Goal: Transaction & Acquisition: Purchase product/service

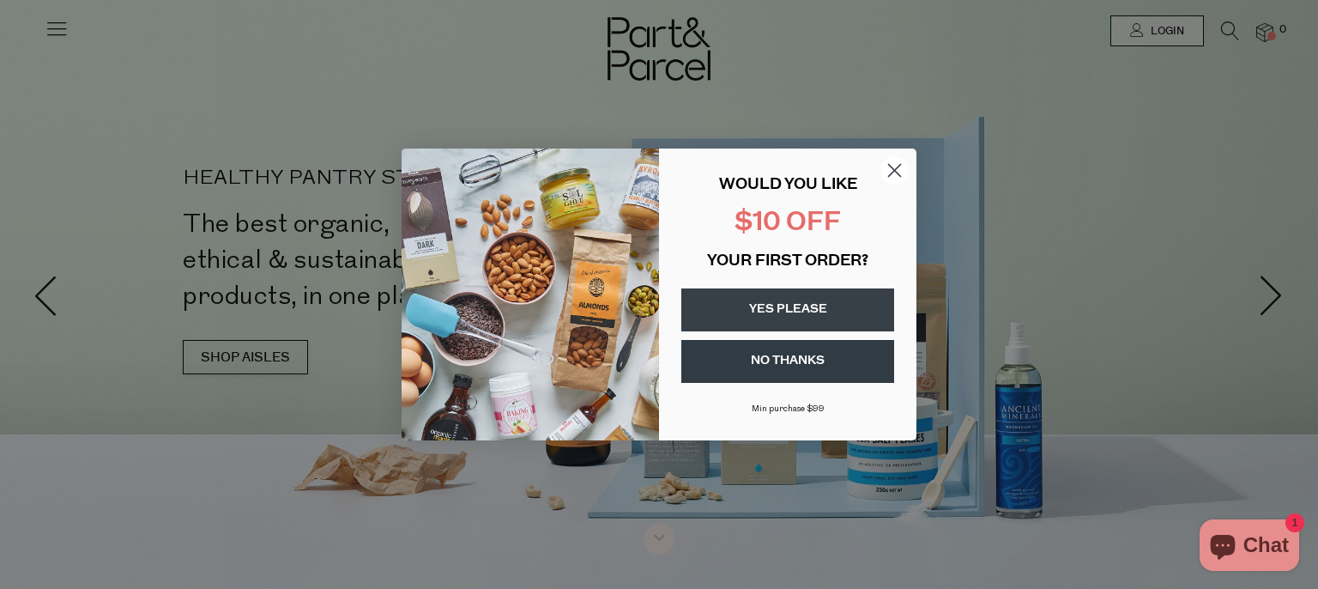
click at [889, 173] on circle "Close dialog" at bounding box center [895, 170] width 28 height 28
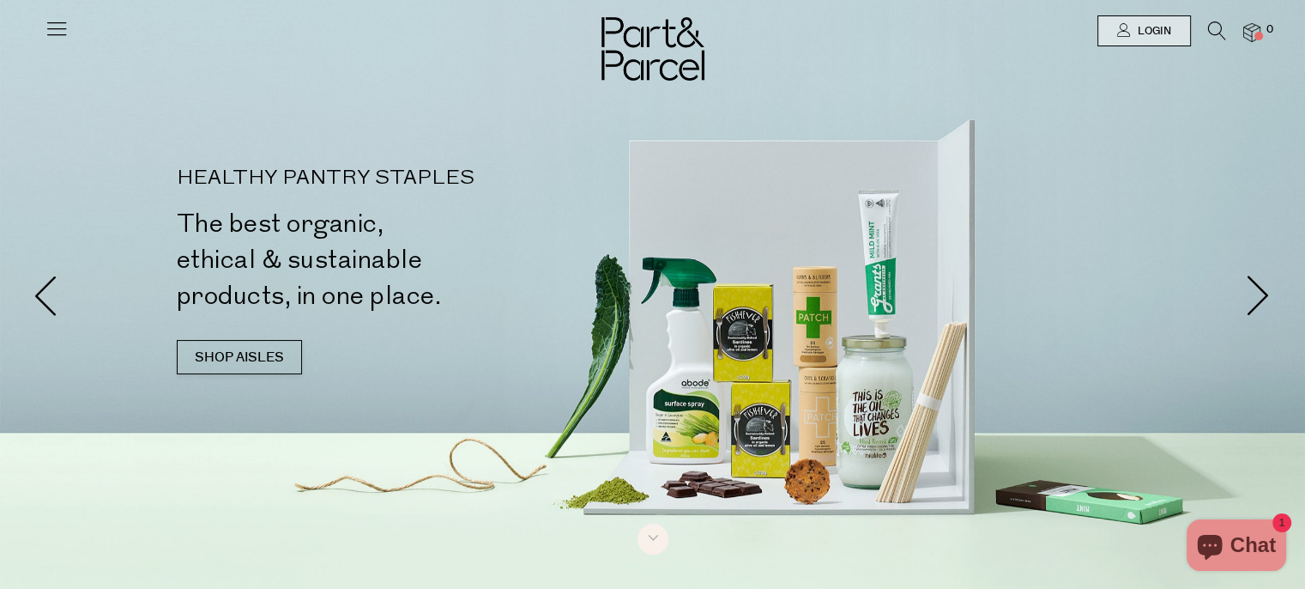
click at [1216, 28] on icon at bounding box center [1217, 30] width 18 height 19
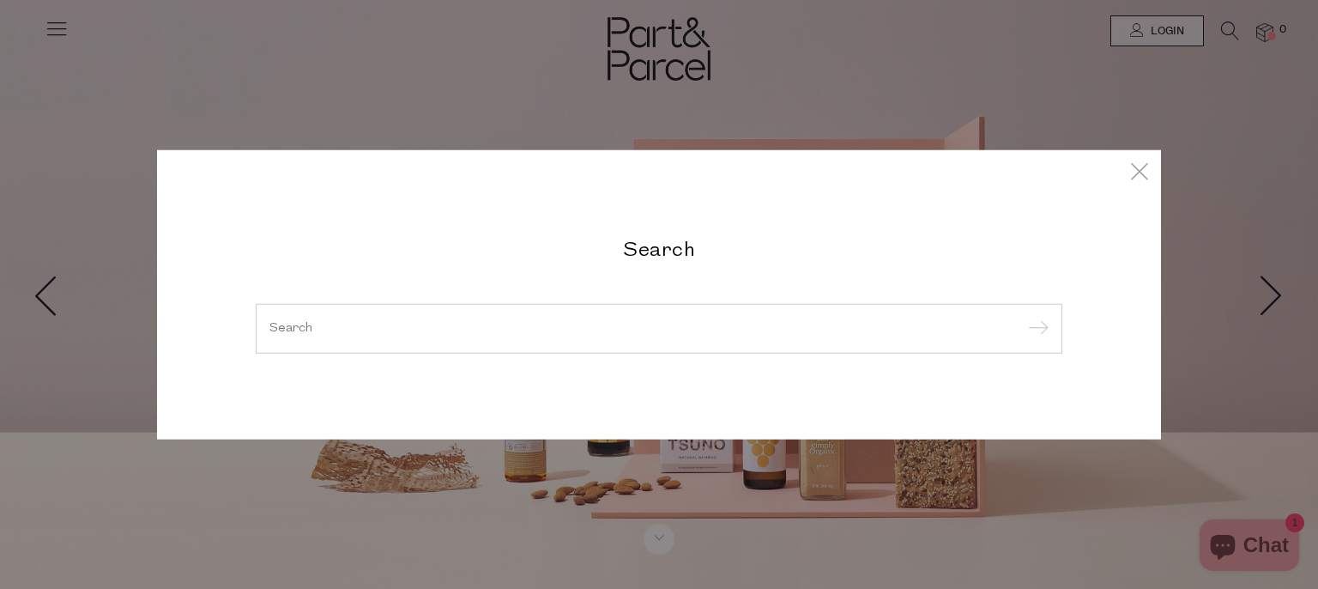
type input "p"
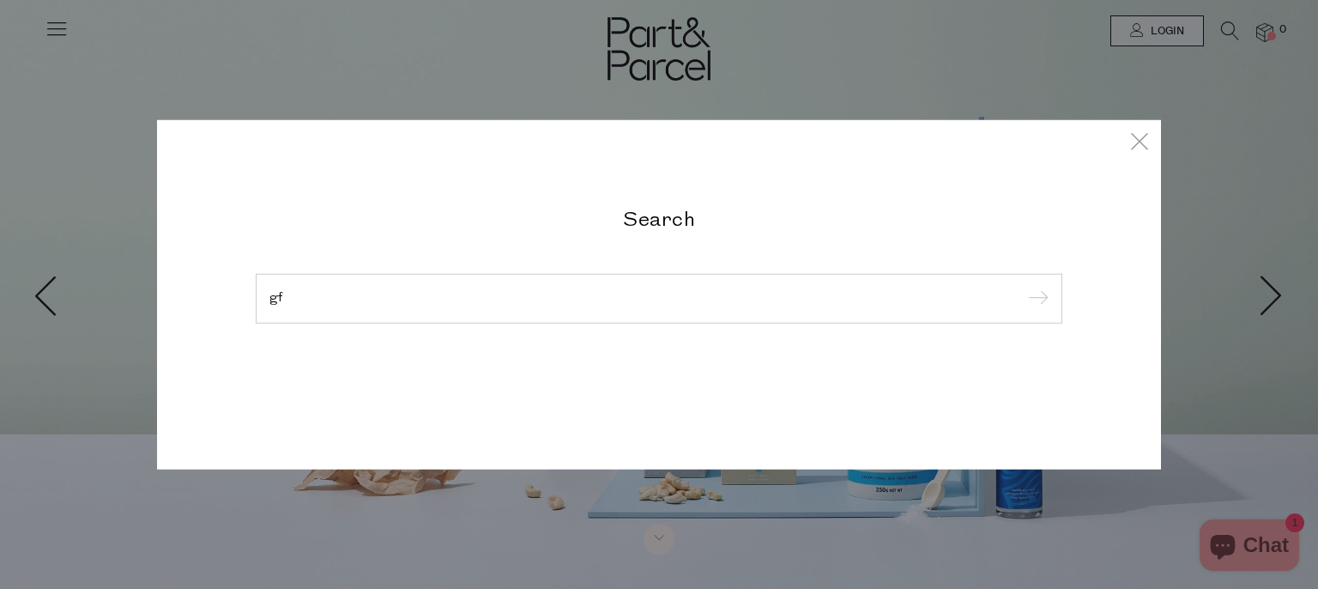
type input "g"
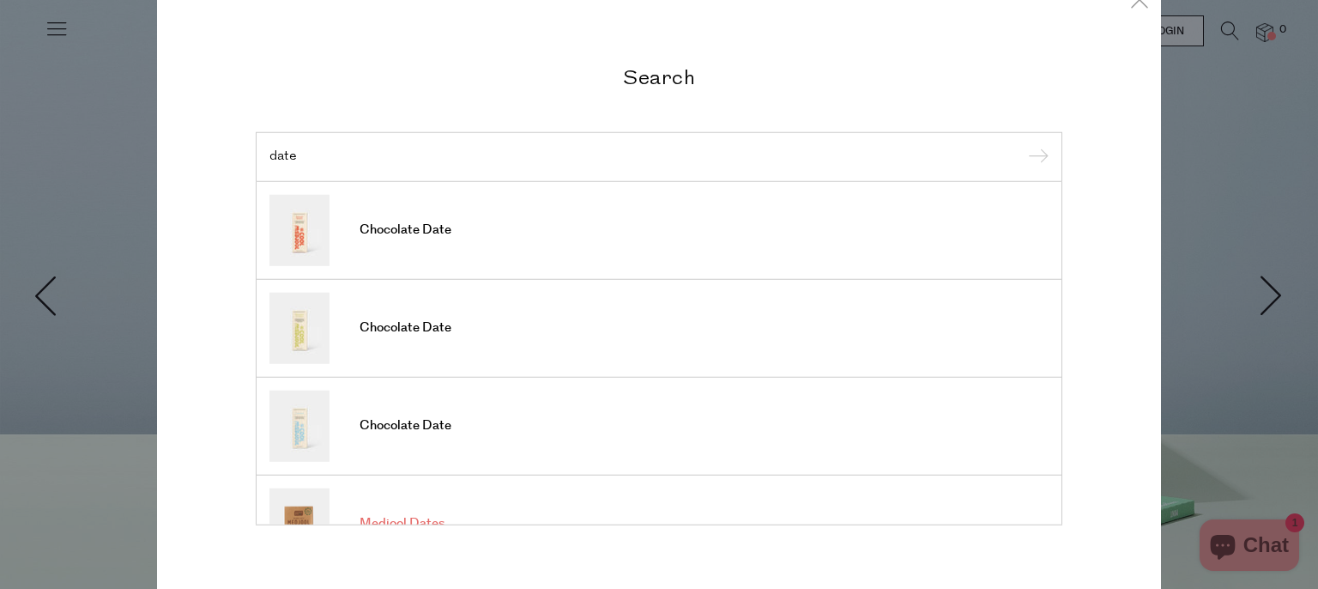
type input "date"
click at [433, 508] on link "Medjool Dates" at bounding box center [658, 522] width 779 height 71
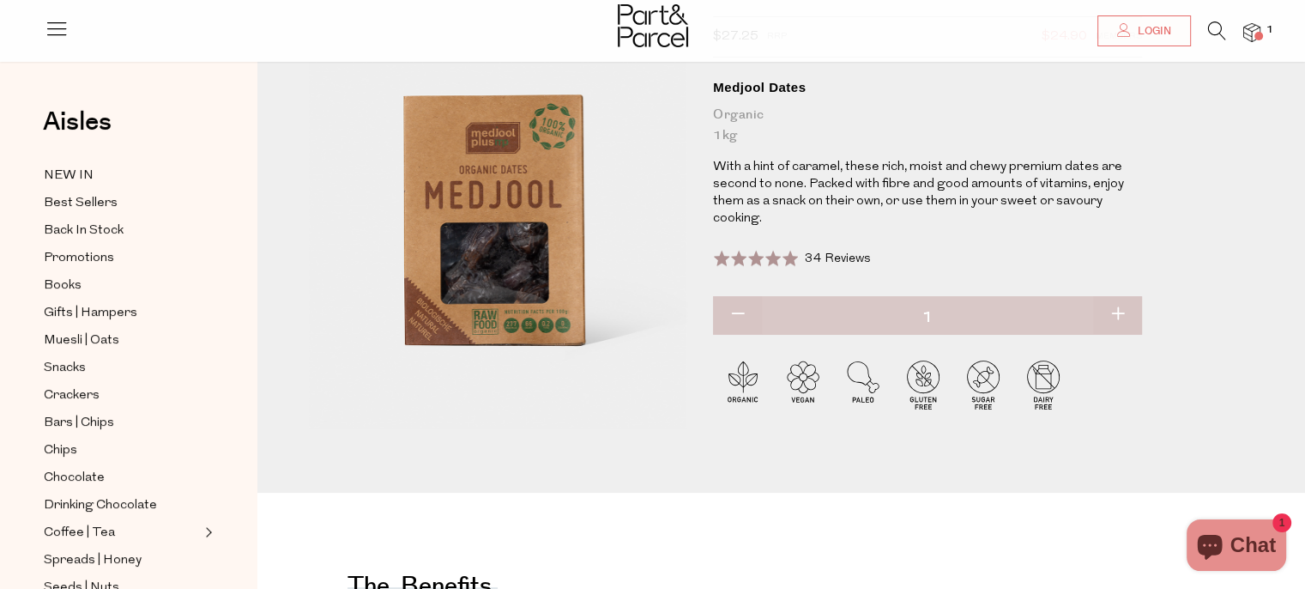
click at [1116, 315] on button "button" at bounding box center [1117, 315] width 49 height 38
type input "2"
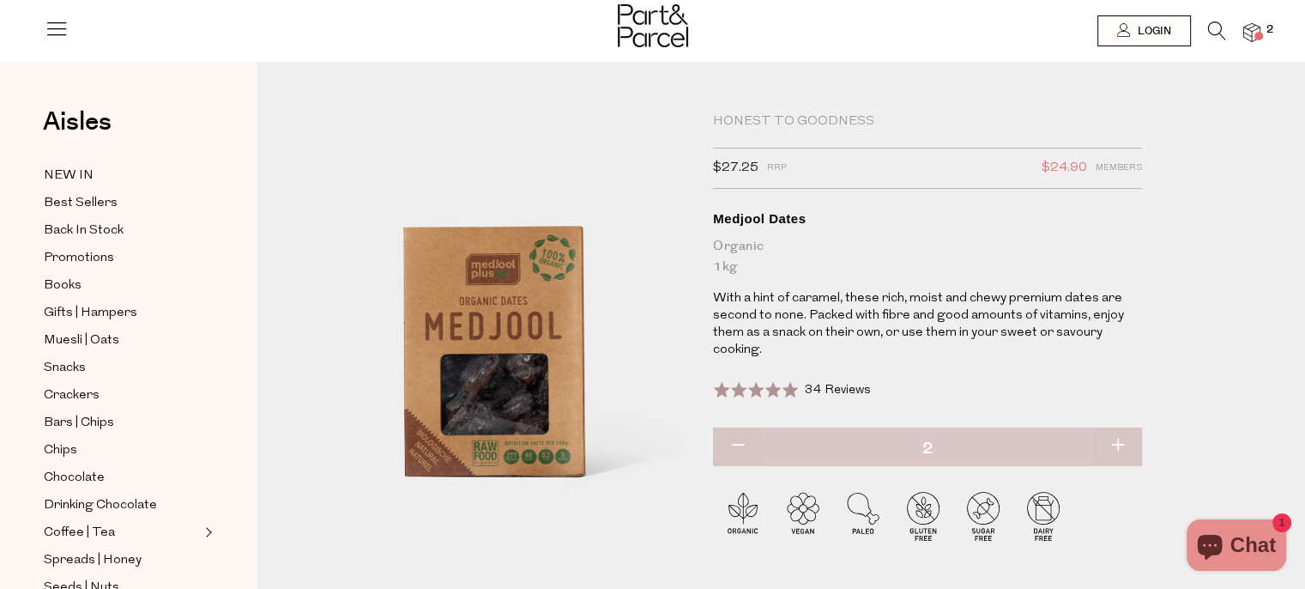
click at [1205, 46] on div at bounding box center [652, 28] width 1305 height 56
click at [1215, 26] on icon at bounding box center [1217, 30] width 18 height 19
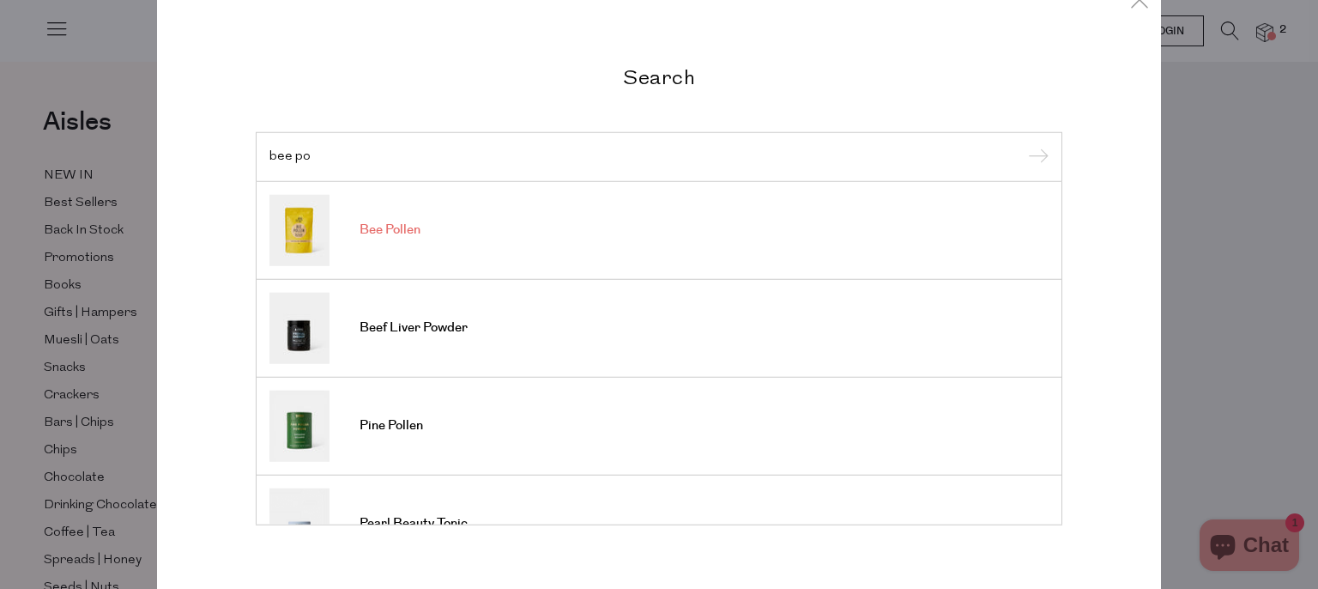
type input "bee po"
click at [383, 229] on span "Bee Pollen" at bounding box center [390, 229] width 61 height 17
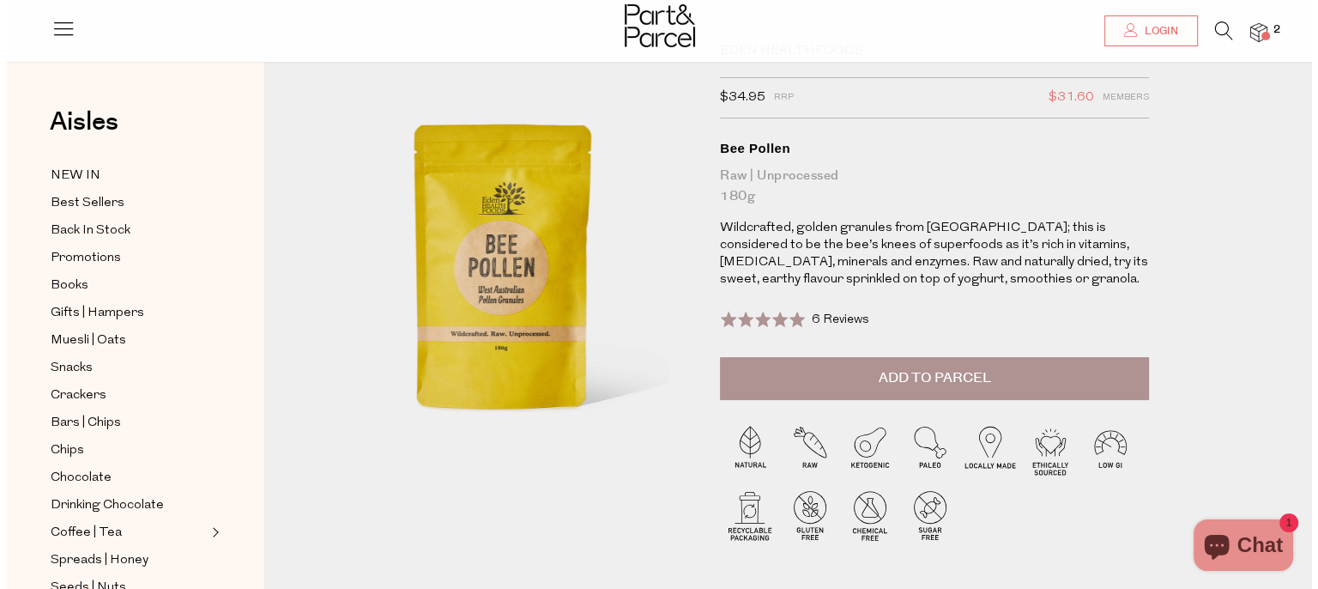
scroll to position [69, 0]
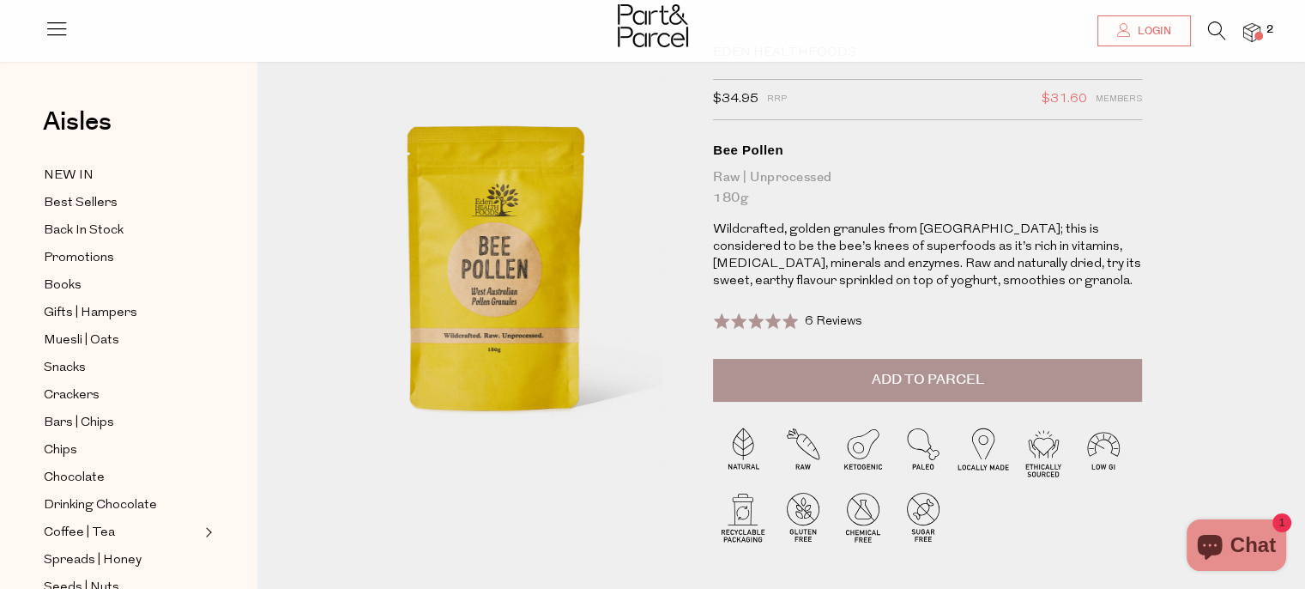
click at [937, 374] on span "Add to Parcel" at bounding box center [928, 380] width 112 height 20
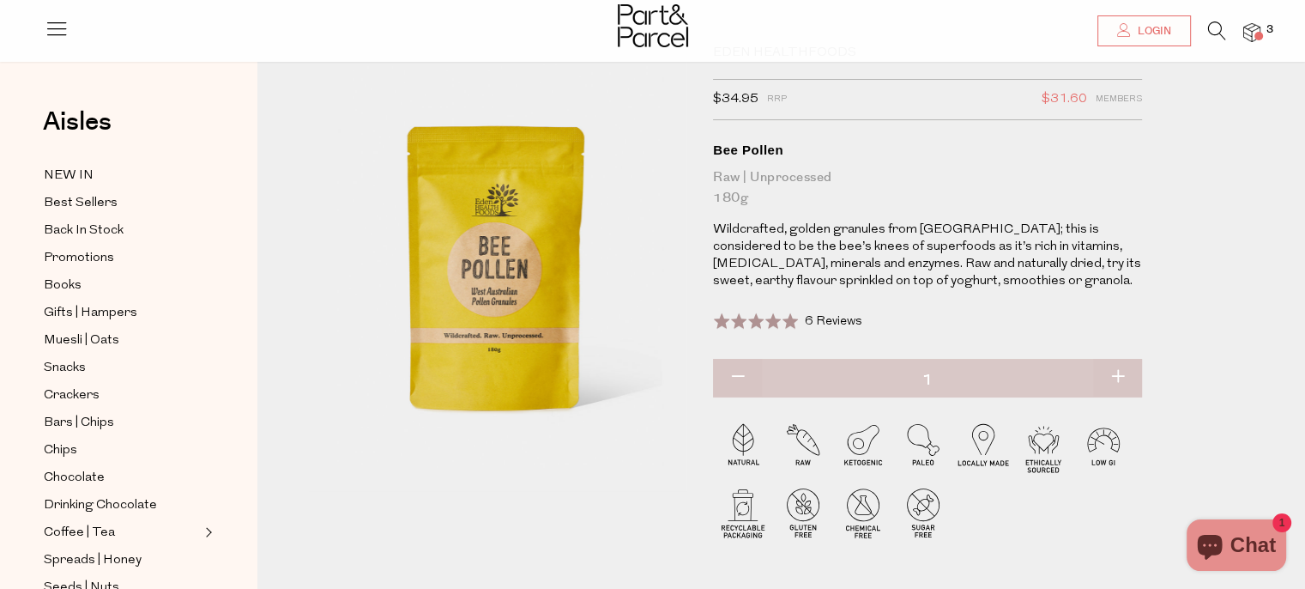
click at [1214, 34] on icon at bounding box center [1217, 30] width 18 height 19
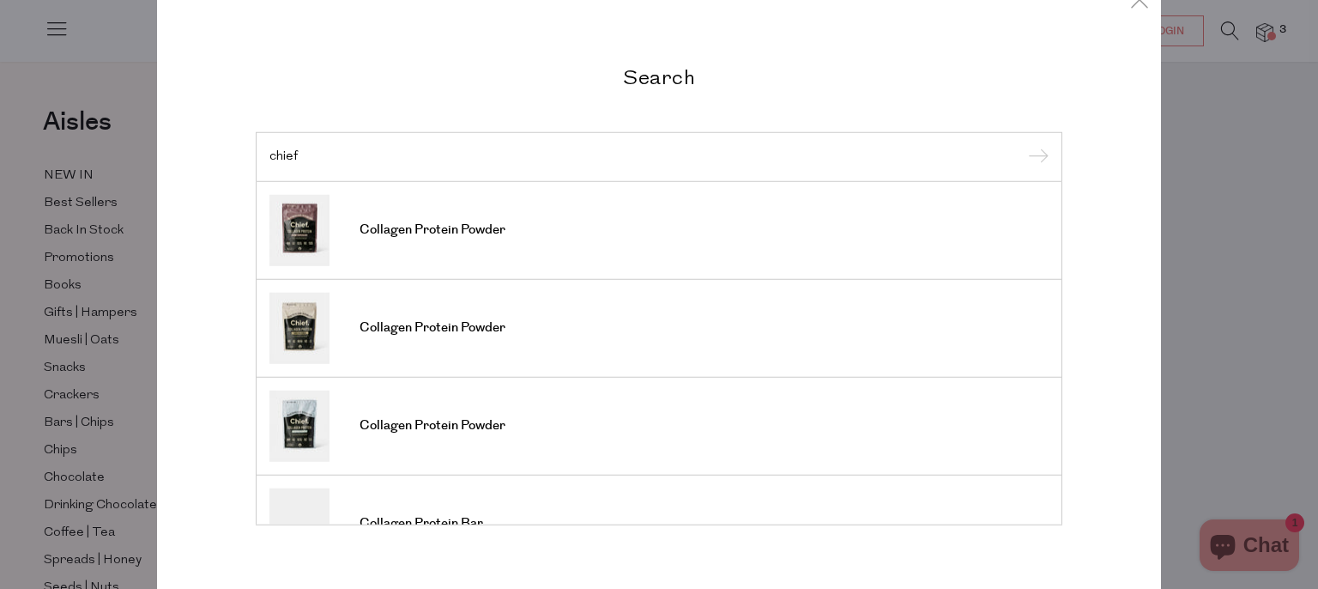
type input "chief"
click at [1023, 145] on input "submit" at bounding box center [1036, 158] width 26 height 26
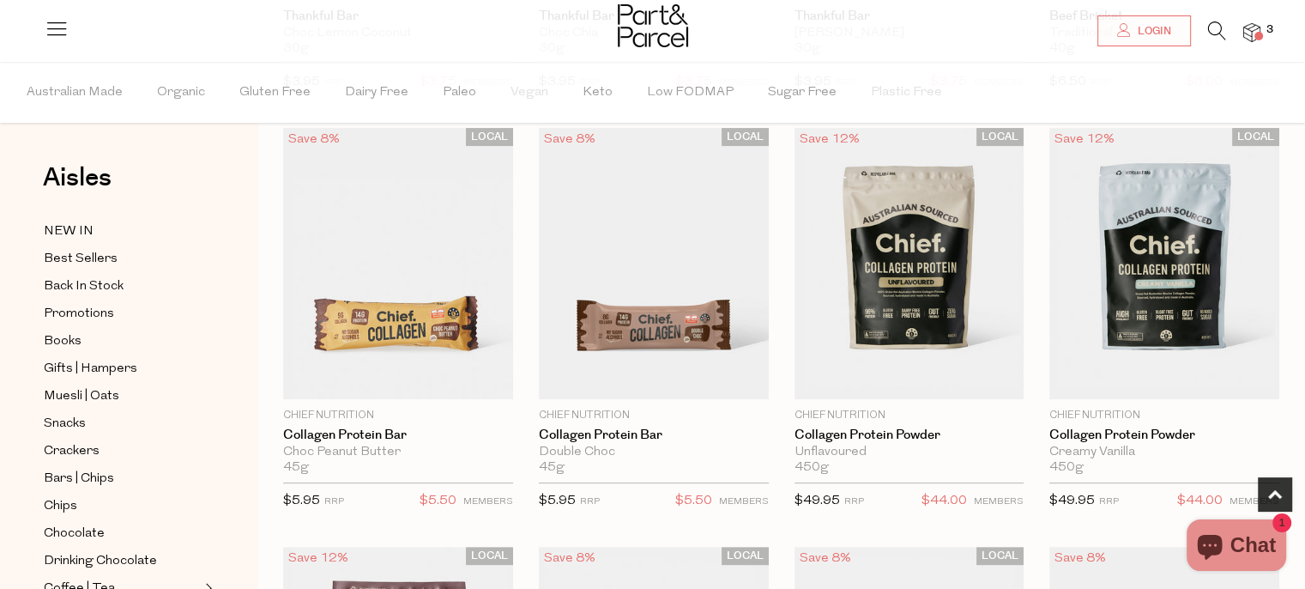
scroll to position [502, 0]
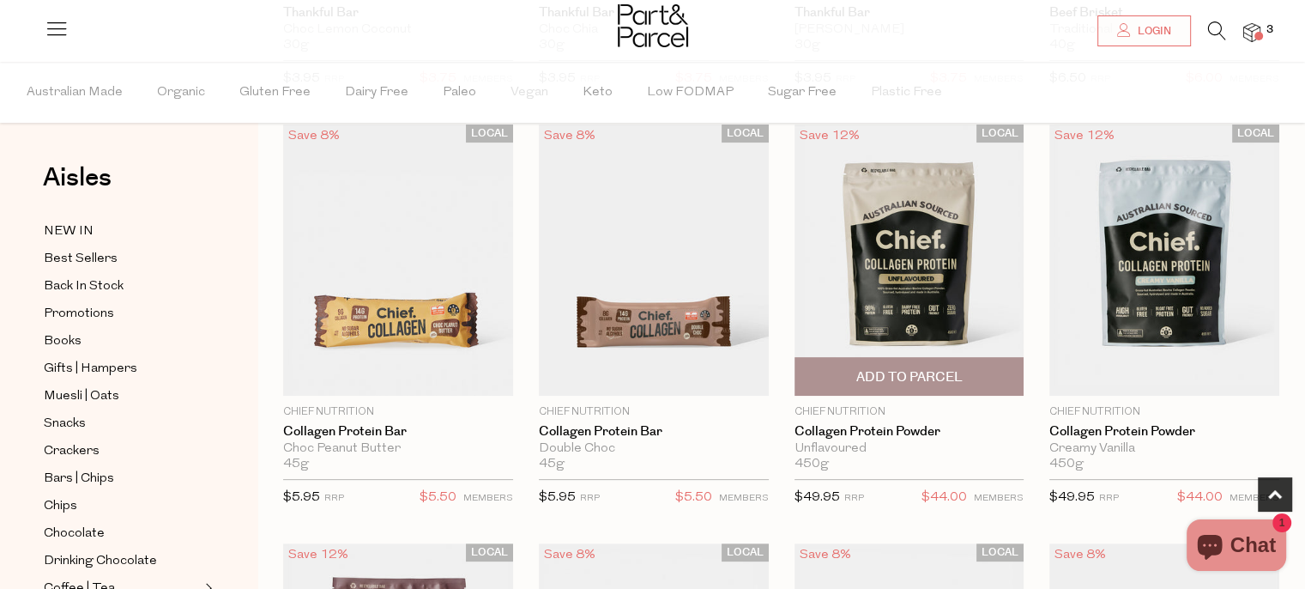
click at [918, 371] on span "Add To Parcel" at bounding box center [909, 377] width 106 height 18
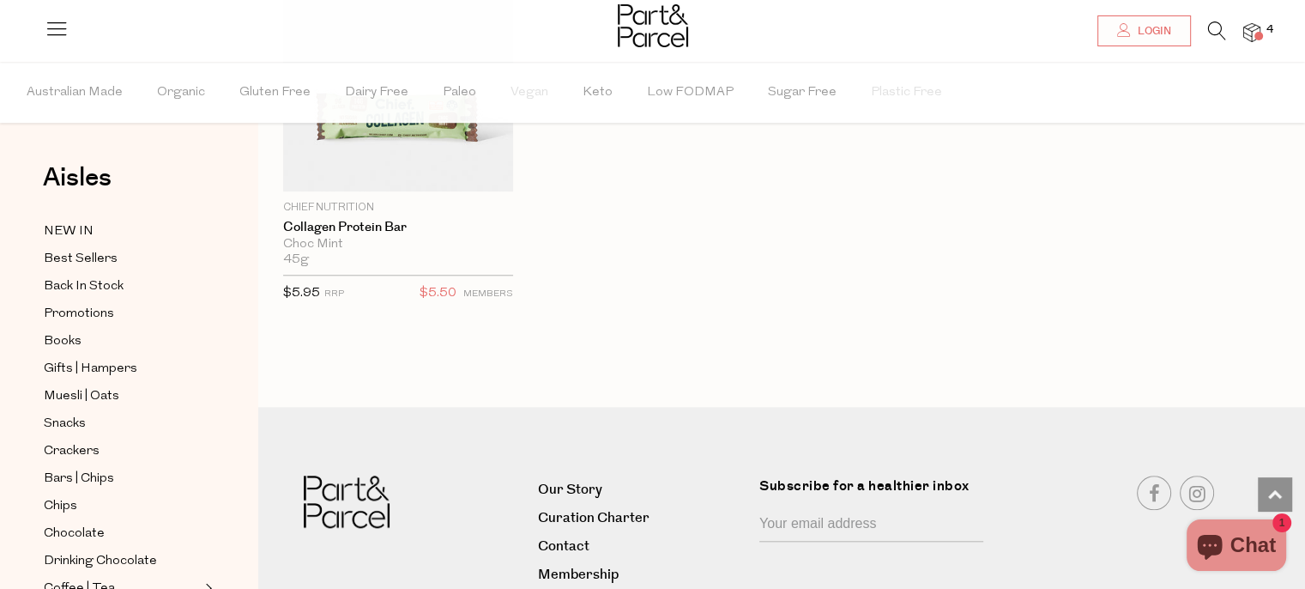
scroll to position [1556, 0]
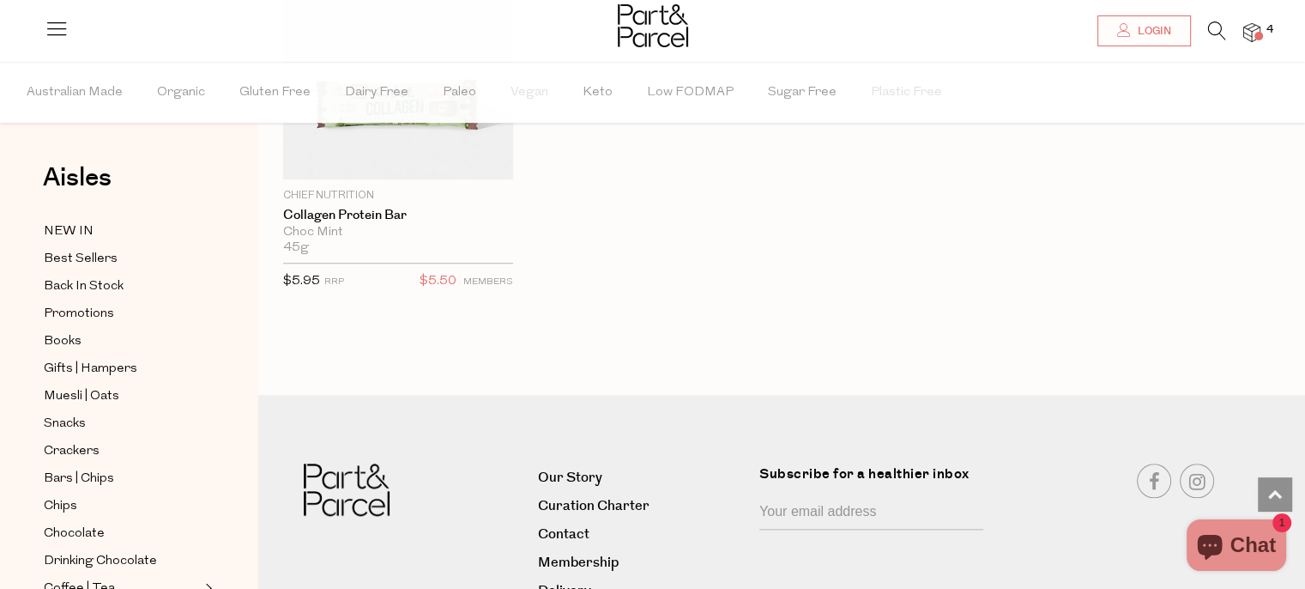
click at [1223, 17] on div at bounding box center [652, 28] width 1305 height 56
click at [1214, 32] on icon at bounding box center [1217, 30] width 18 height 19
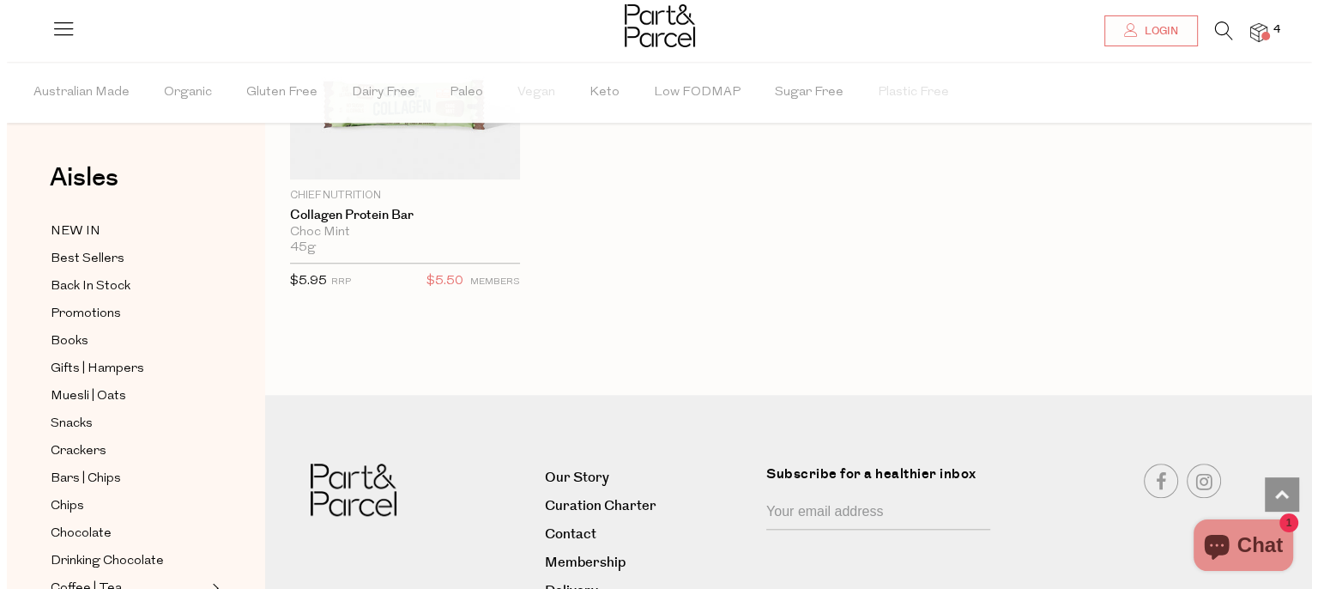
scroll to position [1568, 0]
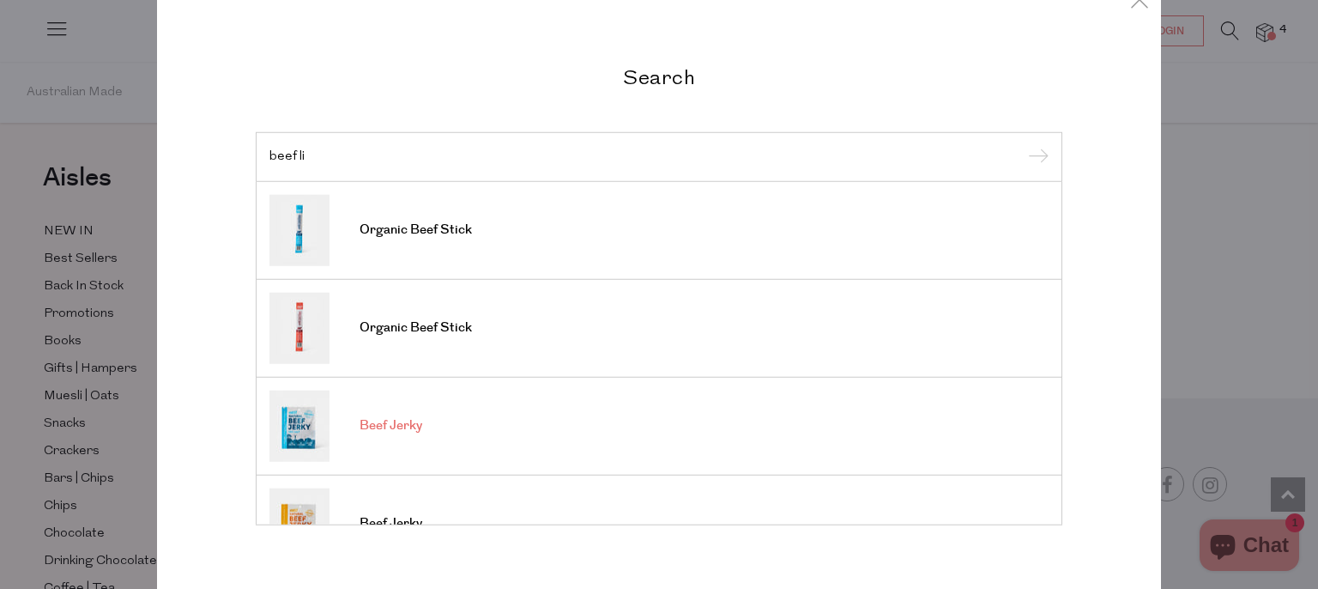
type input "beef li"
click at [371, 421] on span "Beef Jerky" at bounding box center [391, 425] width 63 height 17
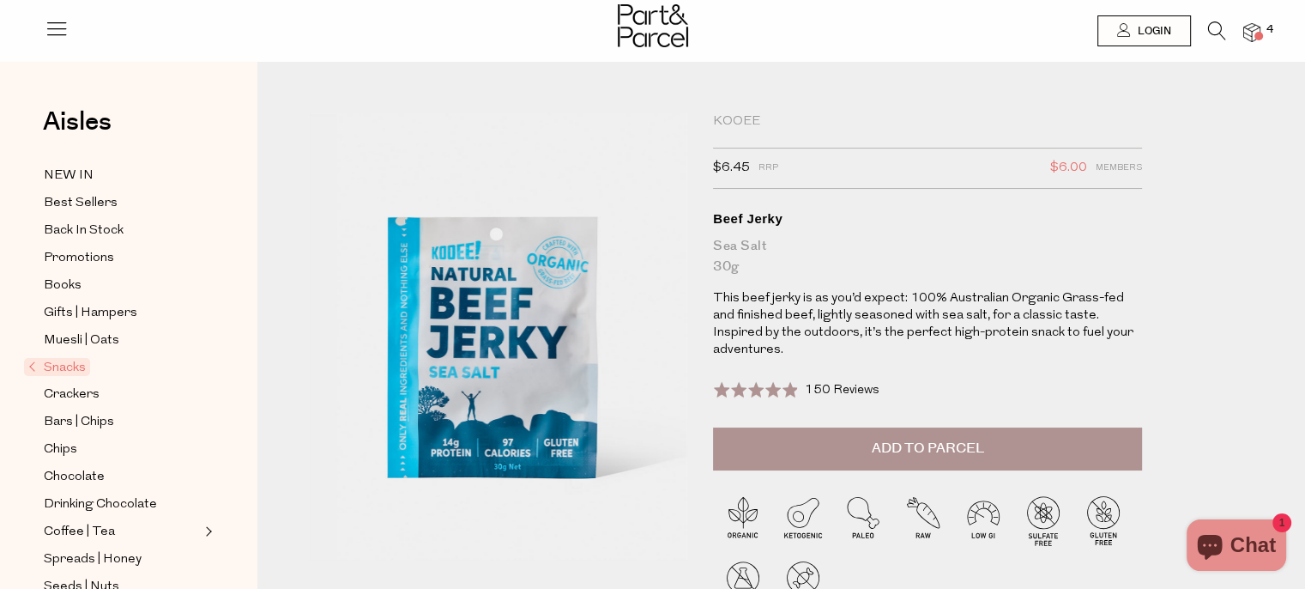
click at [894, 439] on span "Add to Parcel" at bounding box center [928, 449] width 112 height 20
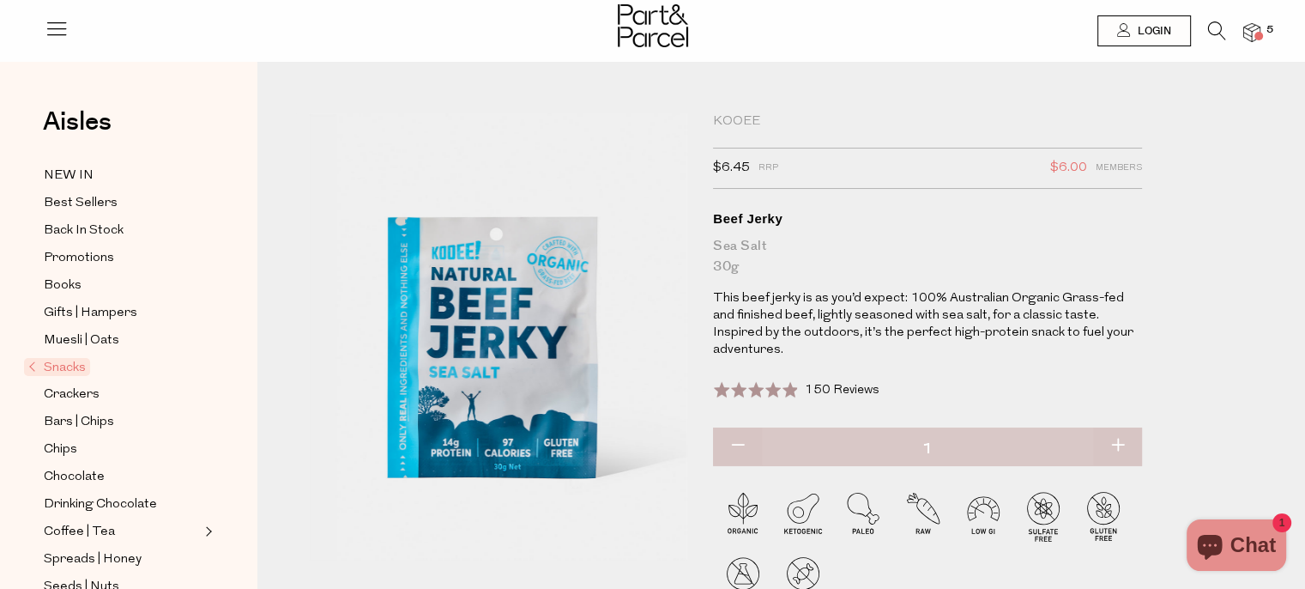
click at [1226, 30] on icon at bounding box center [1217, 30] width 18 height 19
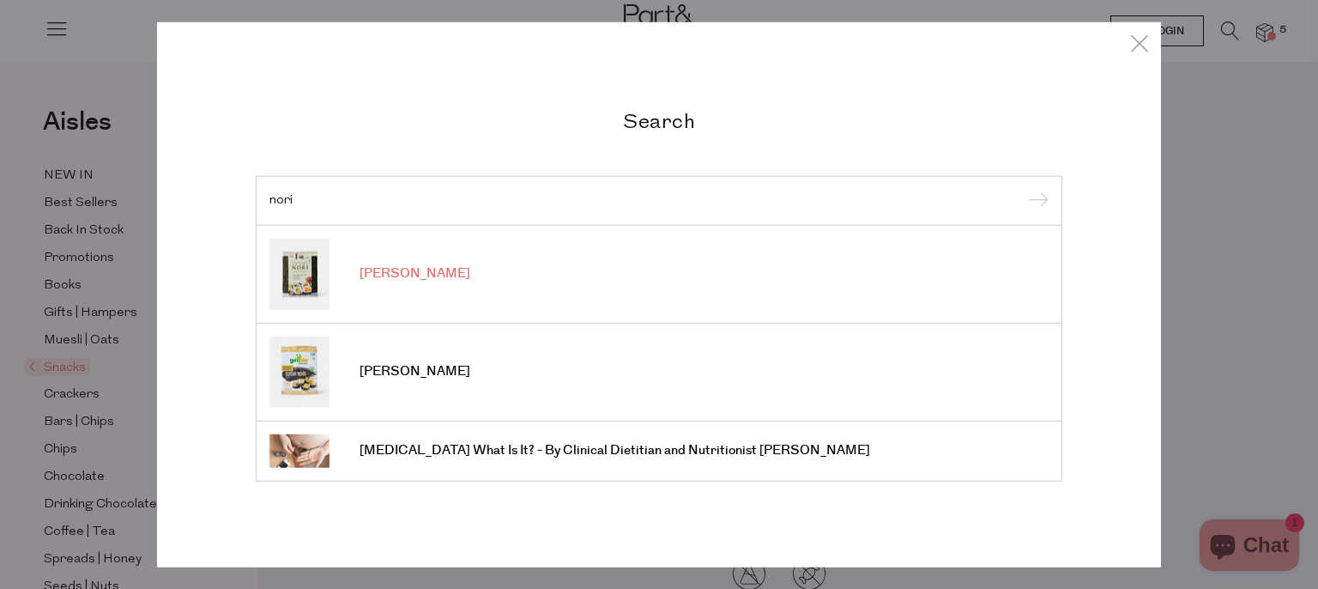
type input "nori"
click at [374, 282] on link "[PERSON_NAME]" at bounding box center [658, 273] width 779 height 71
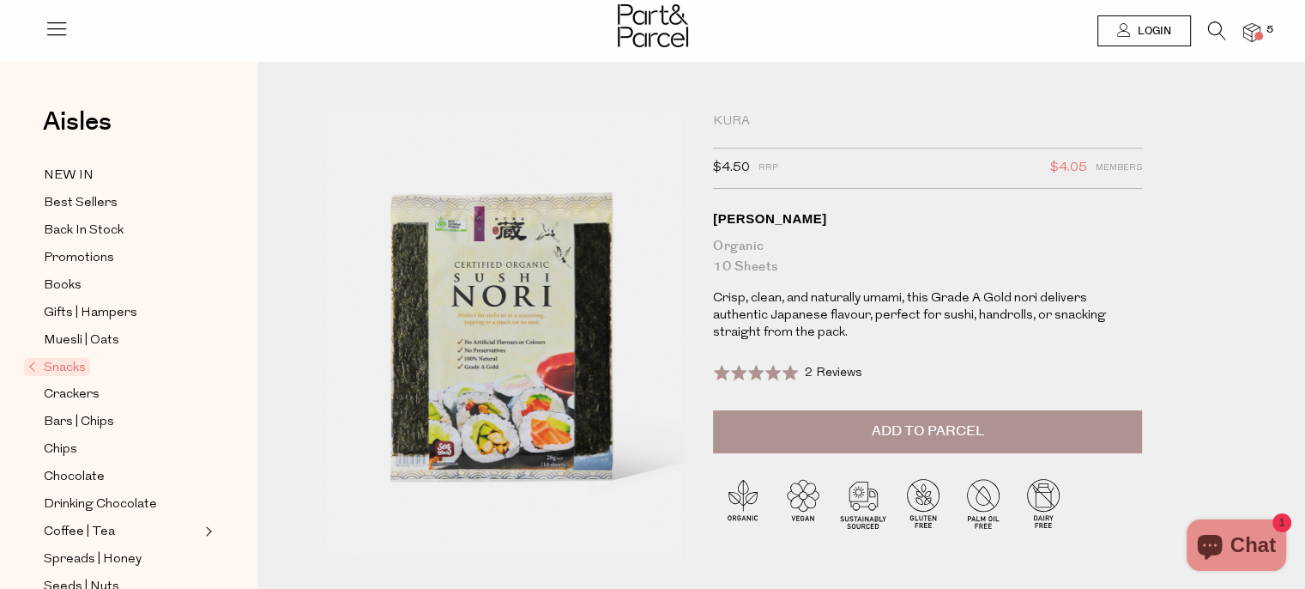
click at [940, 432] on span "Add to Parcel" at bounding box center [928, 431] width 112 height 20
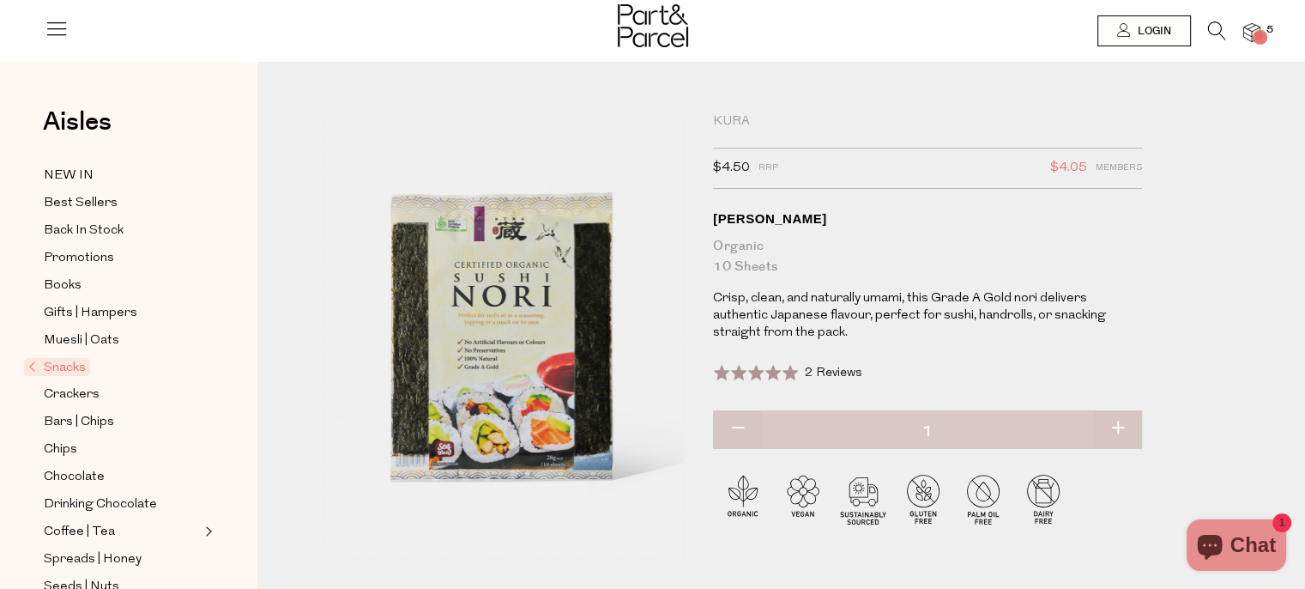
click at [1122, 424] on button "button" at bounding box center [1117, 429] width 49 height 38
type input "2"
click at [1212, 28] on icon at bounding box center [1217, 30] width 18 height 19
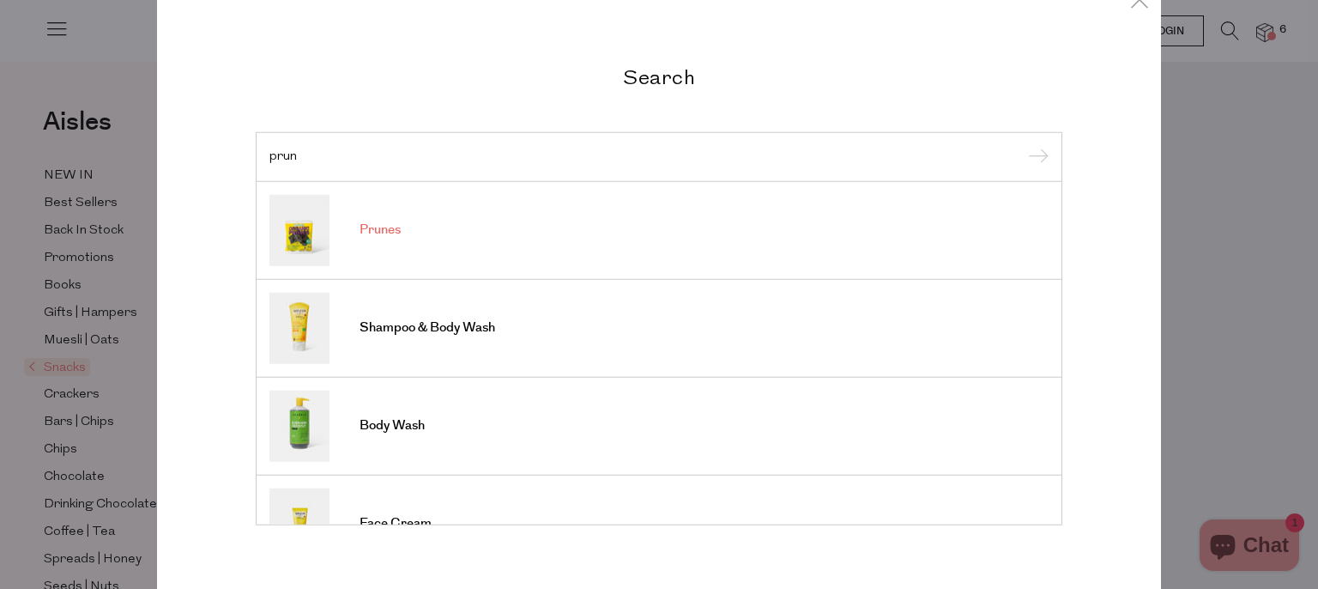
type input "prun"
click at [388, 233] on span "Prunes" at bounding box center [380, 229] width 41 height 17
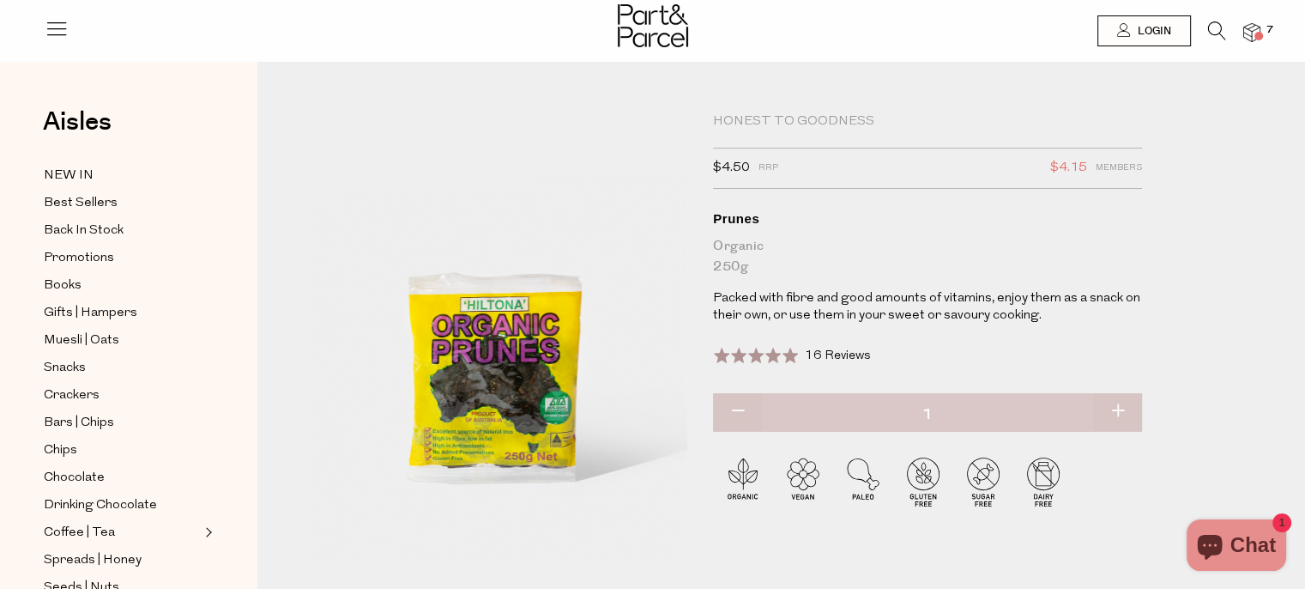
click at [1214, 32] on icon at bounding box center [1217, 30] width 18 height 19
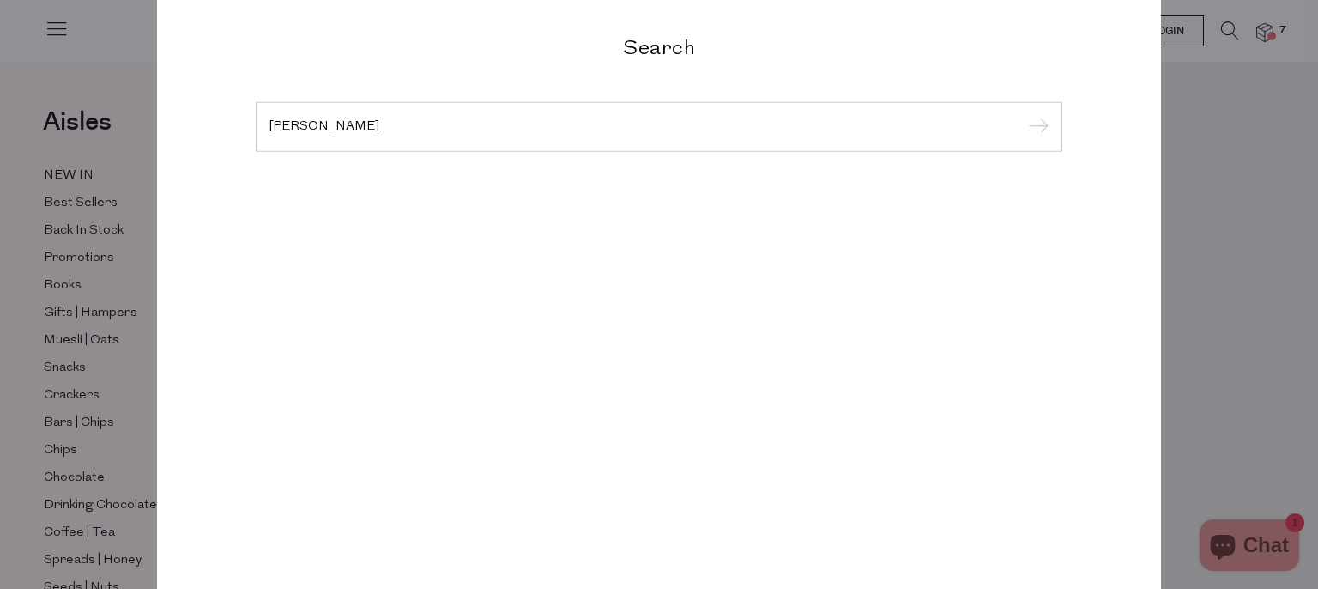
type input "dr bronner"
click at [1023, 115] on input "submit" at bounding box center [1036, 128] width 26 height 26
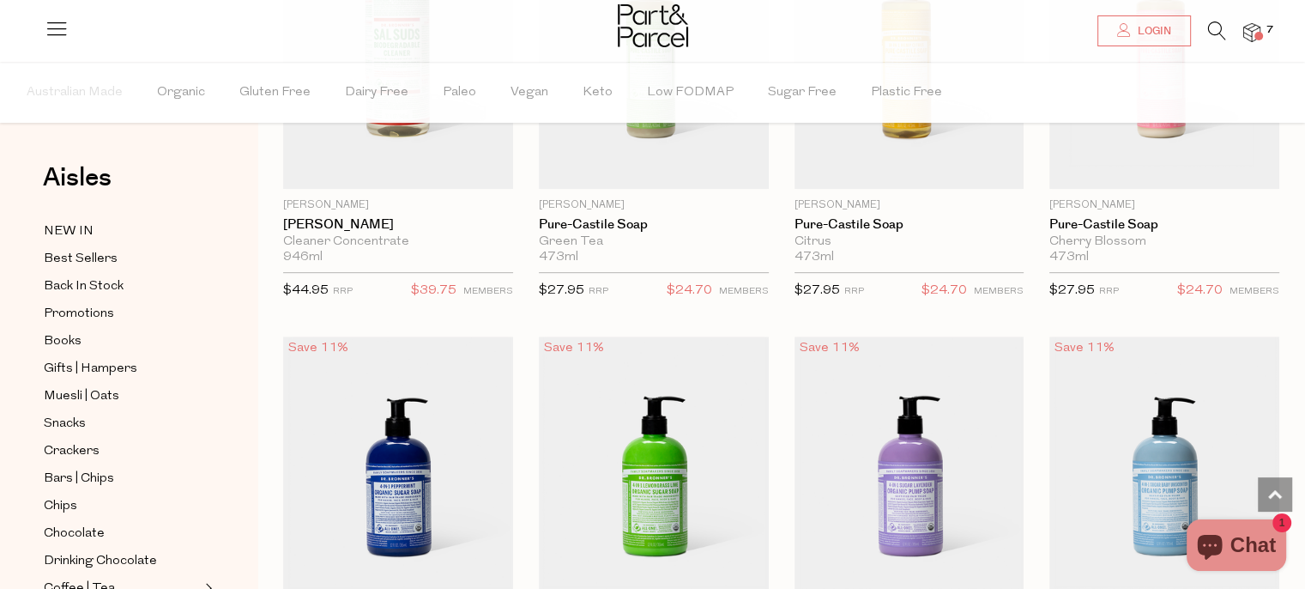
scroll to position [679, 0]
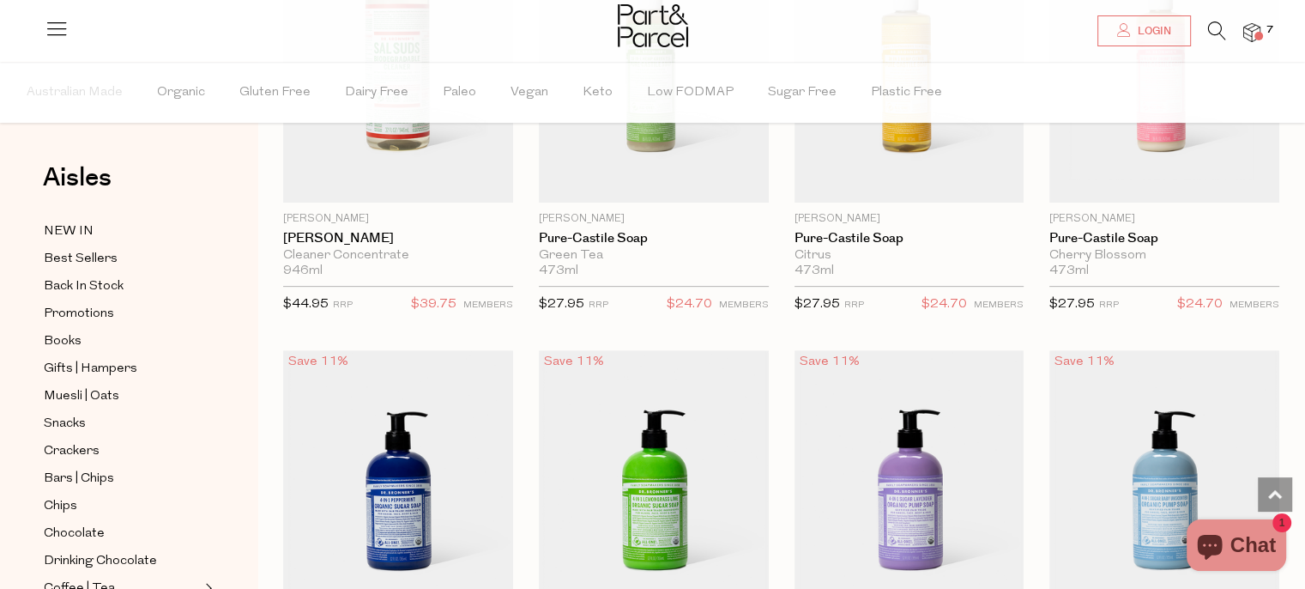
click at [1213, 27] on icon at bounding box center [1217, 30] width 18 height 19
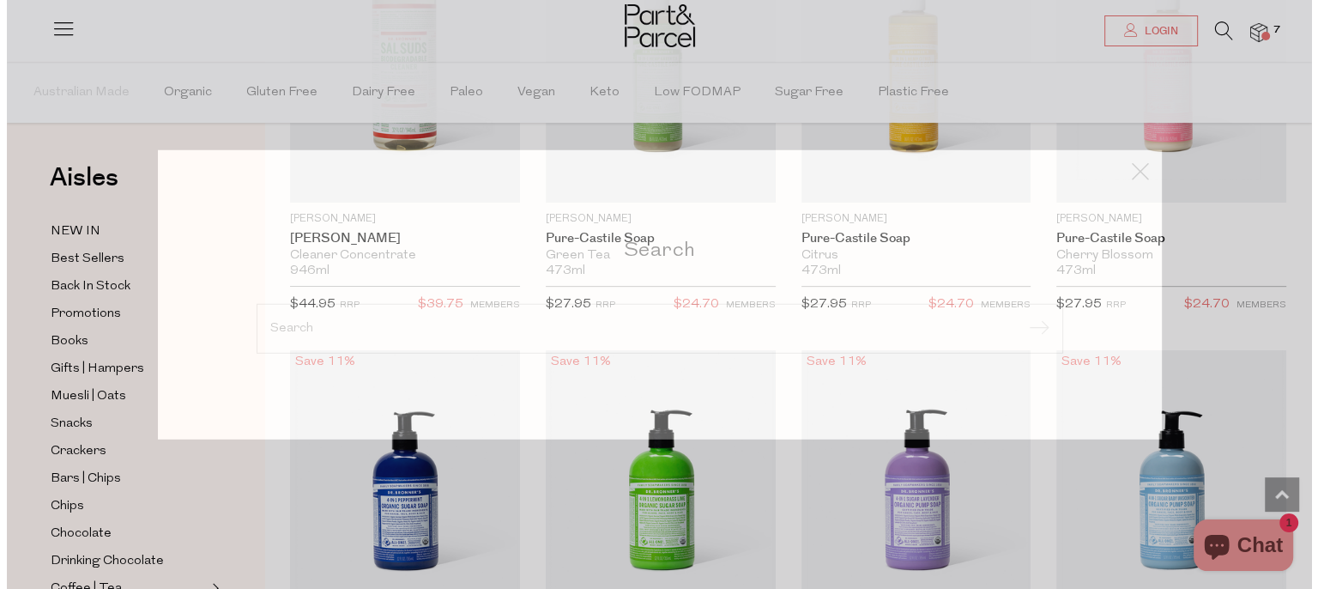
scroll to position [683, 0]
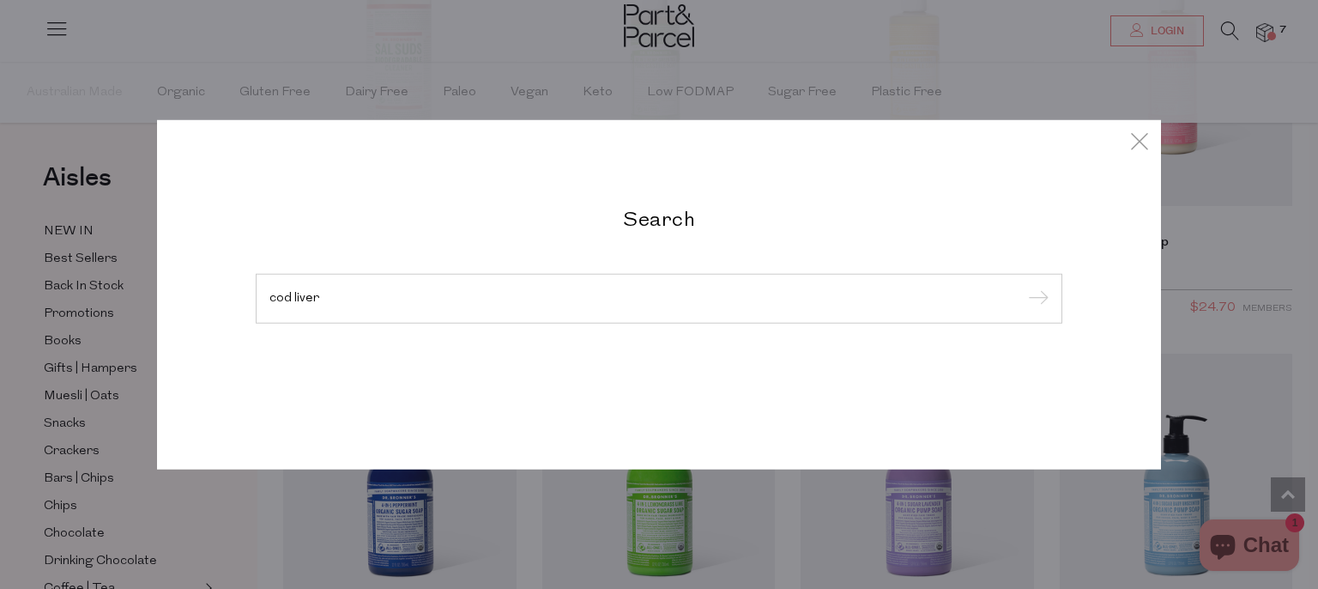
type input "cod liver"
click at [1023, 287] on input "submit" at bounding box center [1036, 300] width 26 height 26
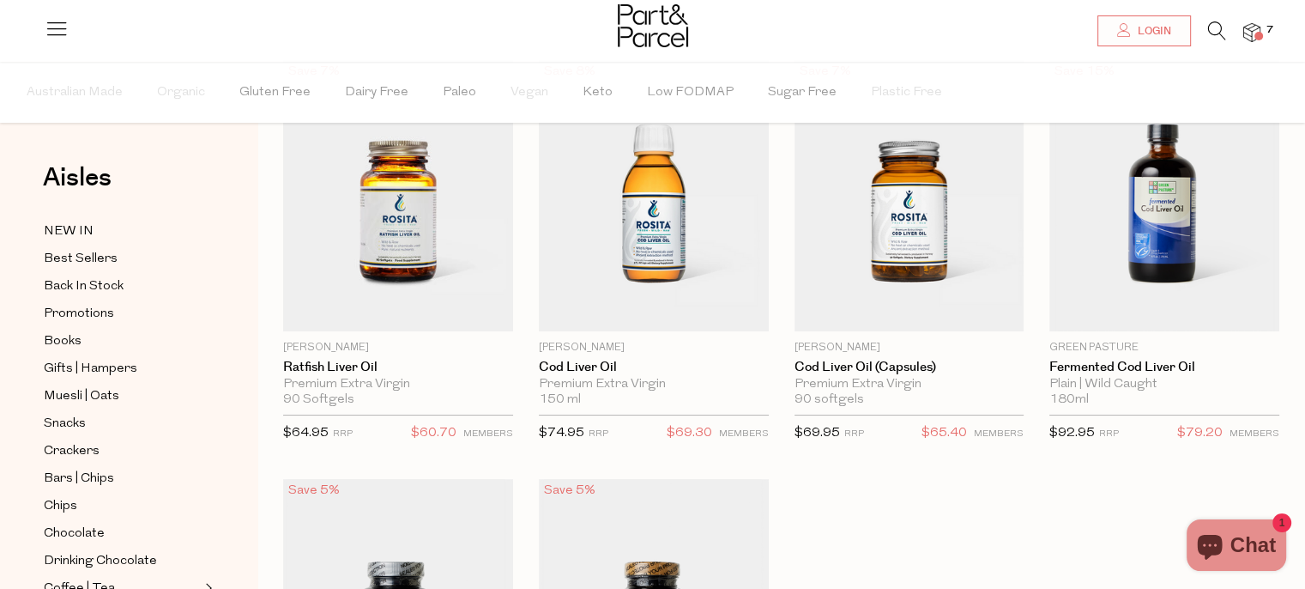
scroll to position [130, 0]
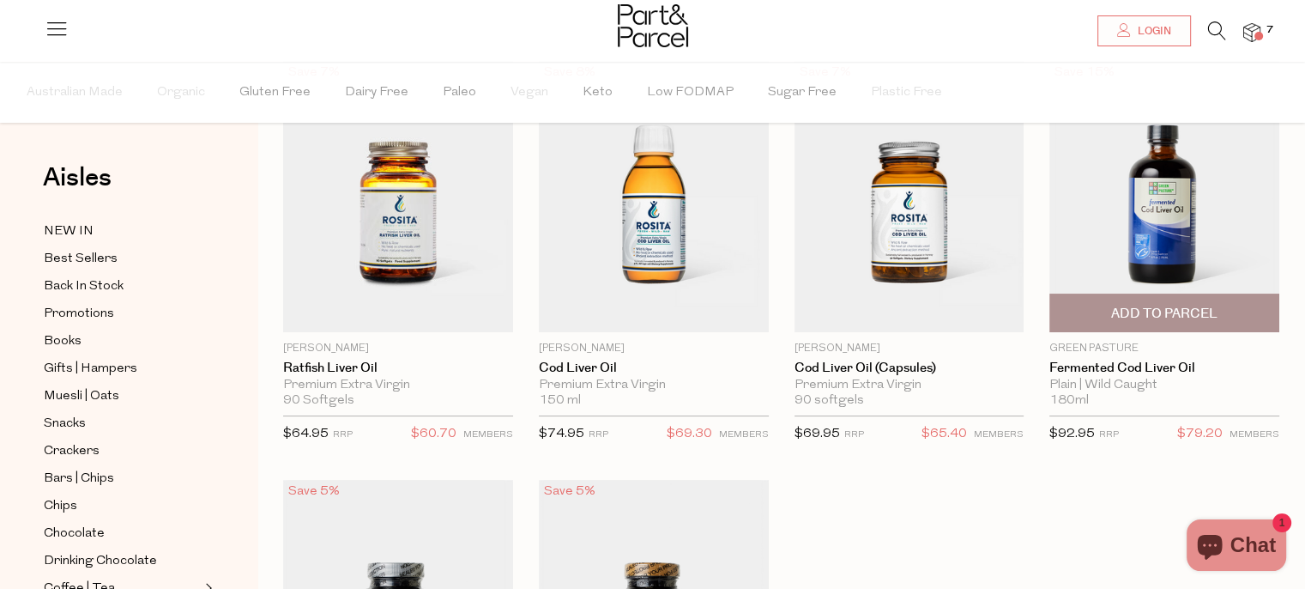
click at [1140, 305] on span "Add To Parcel" at bounding box center [1164, 314] width 106 height 18
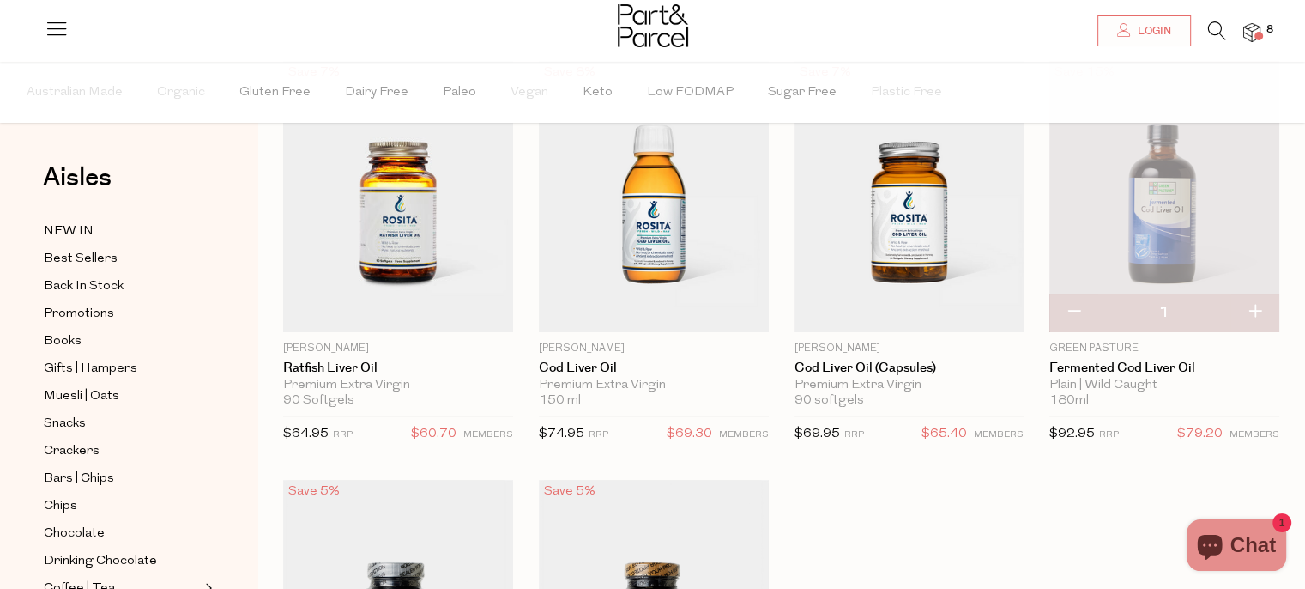
click at [1260, 28] on img at bounding box center [1252, 33] width 17 height 20
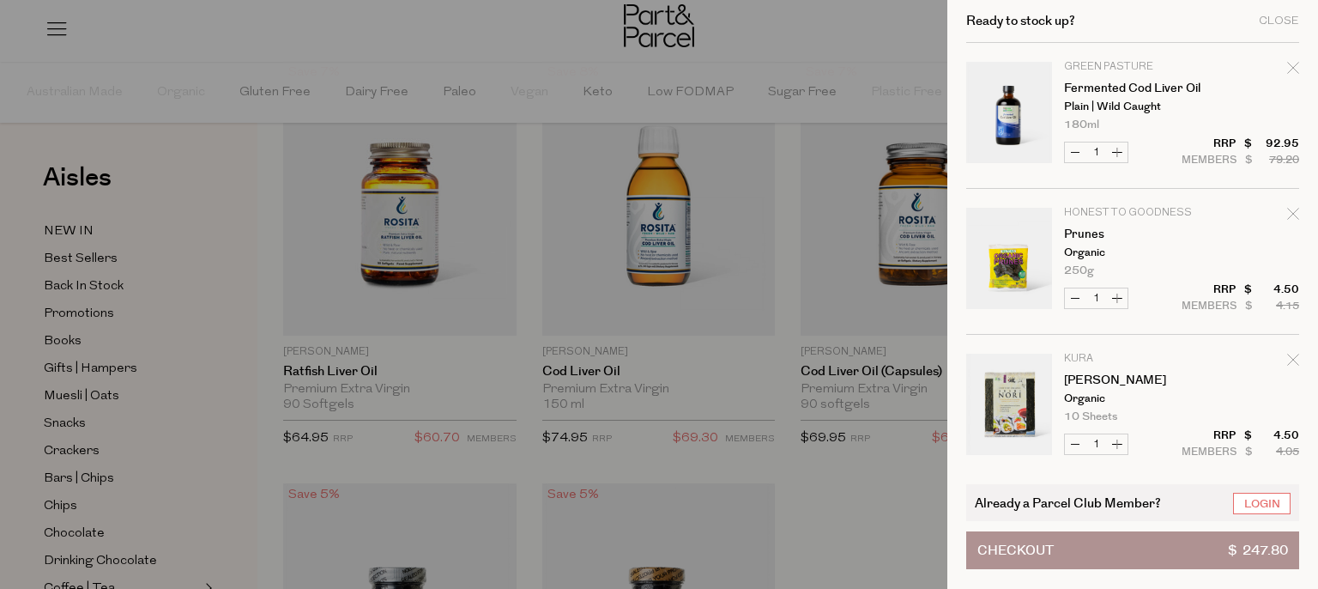
click at [1292, 66] on icon "Remove Fermented Cod Liver Oil" at bounding box center [1293, 68] width 12 height 12
type input "Add Membership"
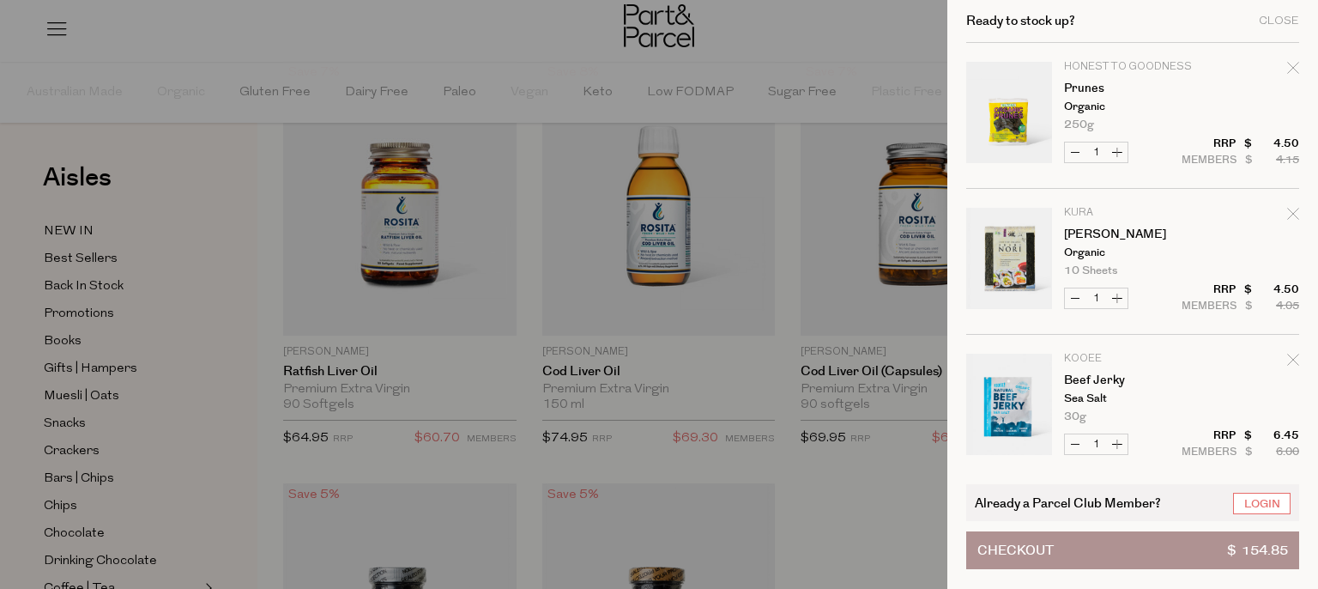
click at [511, 43] on div at bounding box center [659, 294] width 1318 height 589
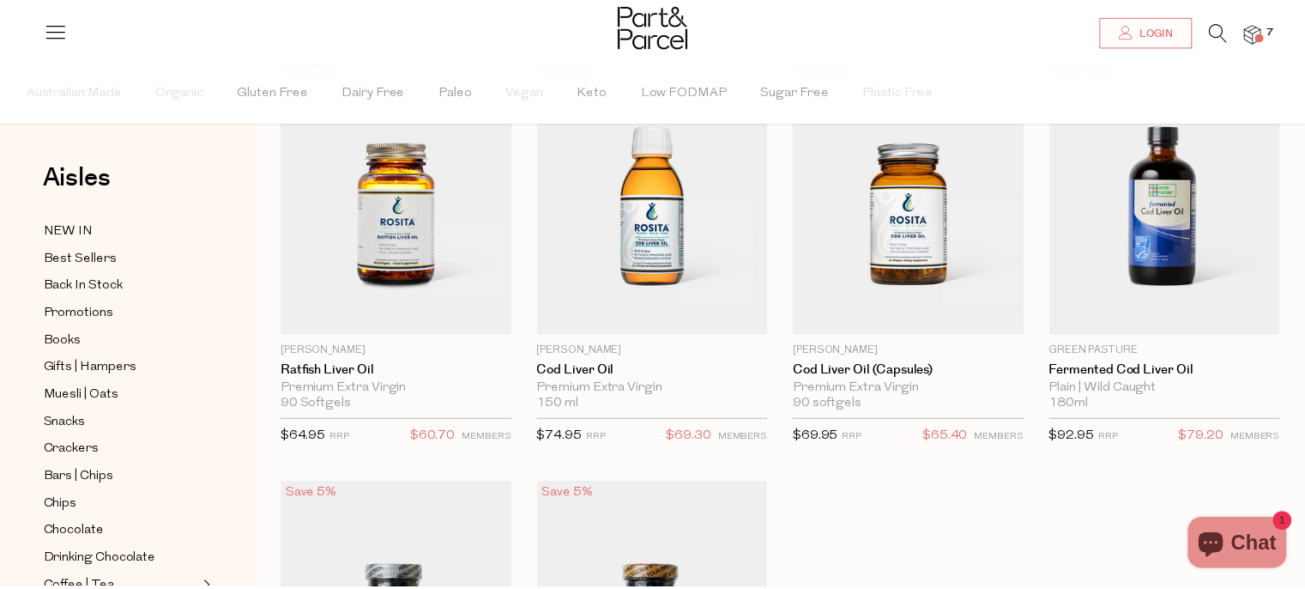
scroll to position [4, 0]
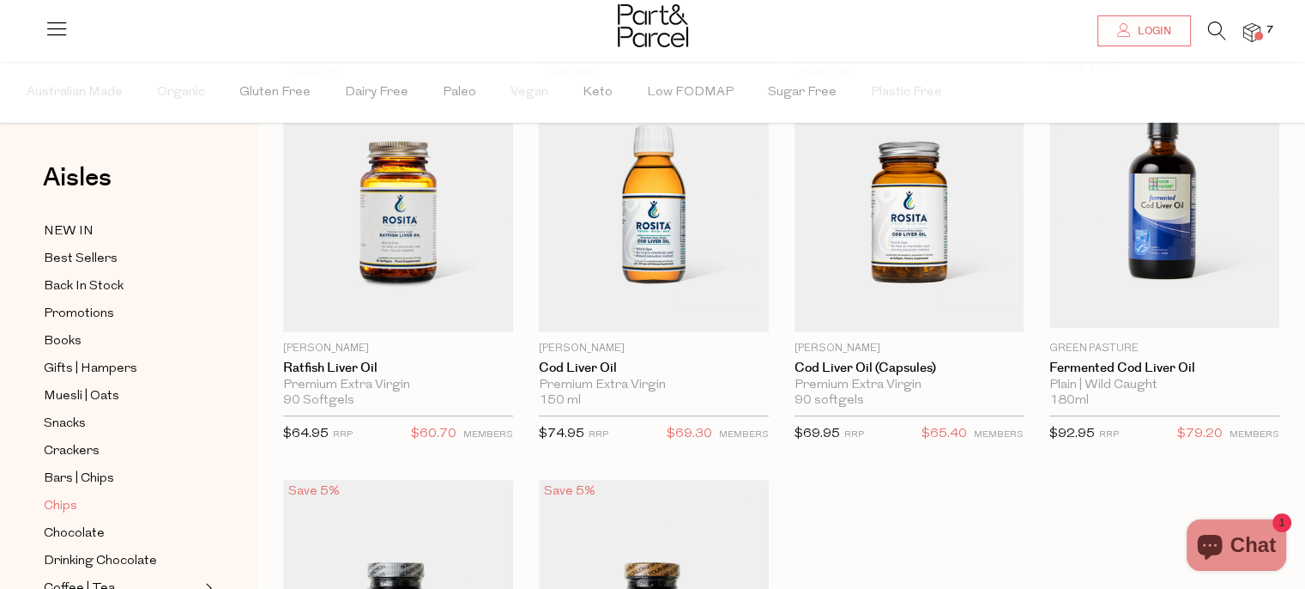
click at [61, 502] on span "Chips" at bounding box center [60, 506] width 33 height 21
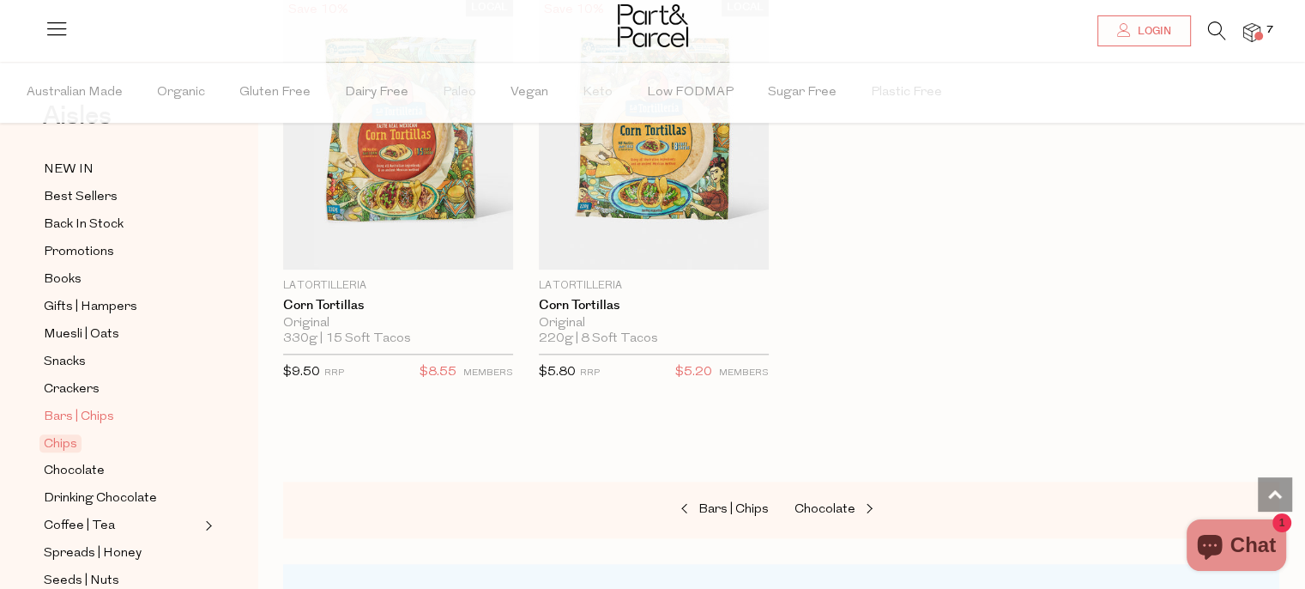
scroll to position [67, 0]
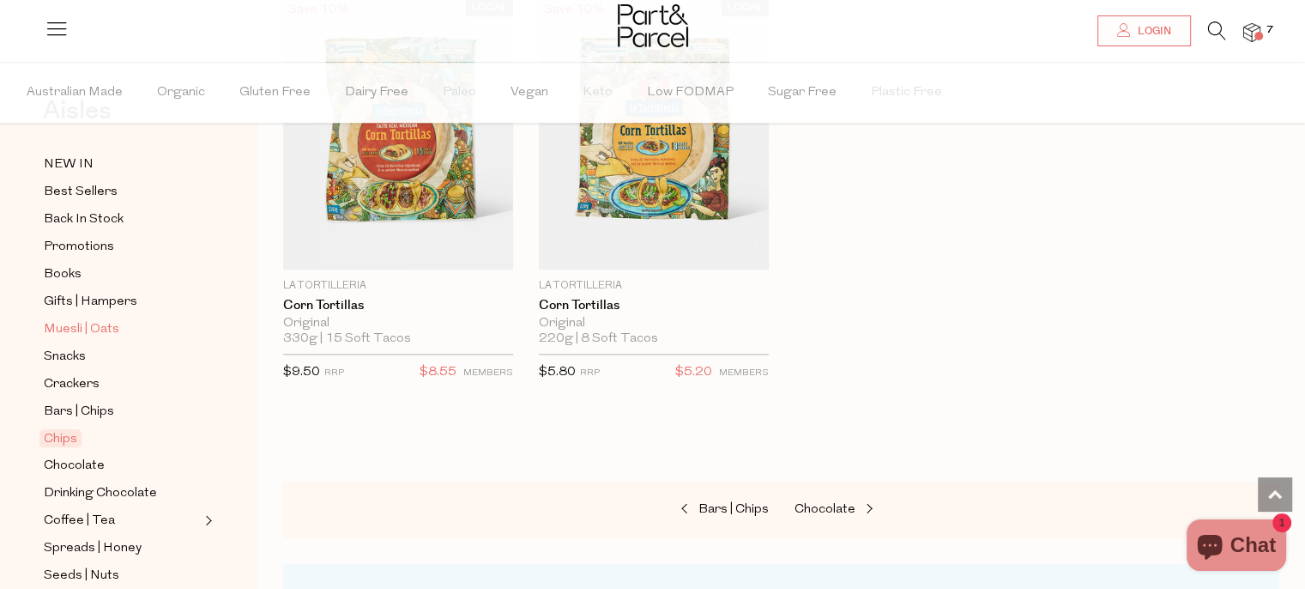
click at [85, 333] on span "Muesli | Oats" at bounding box center [82, 329] width 76 height 21
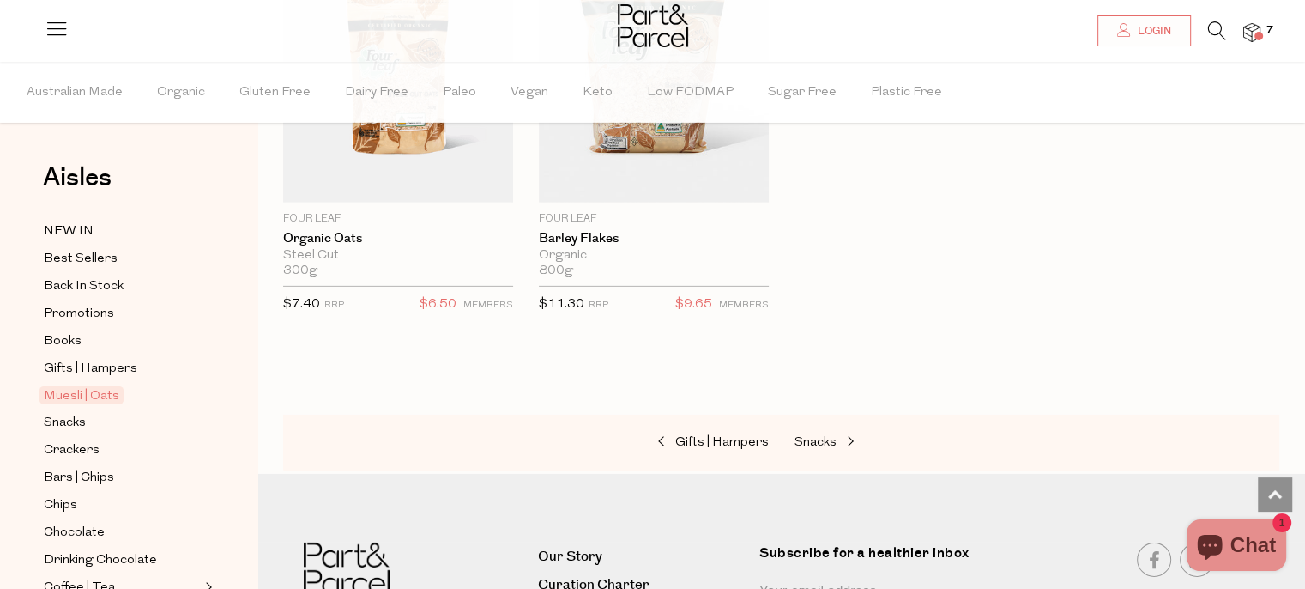
scroll to position [5411, 0]
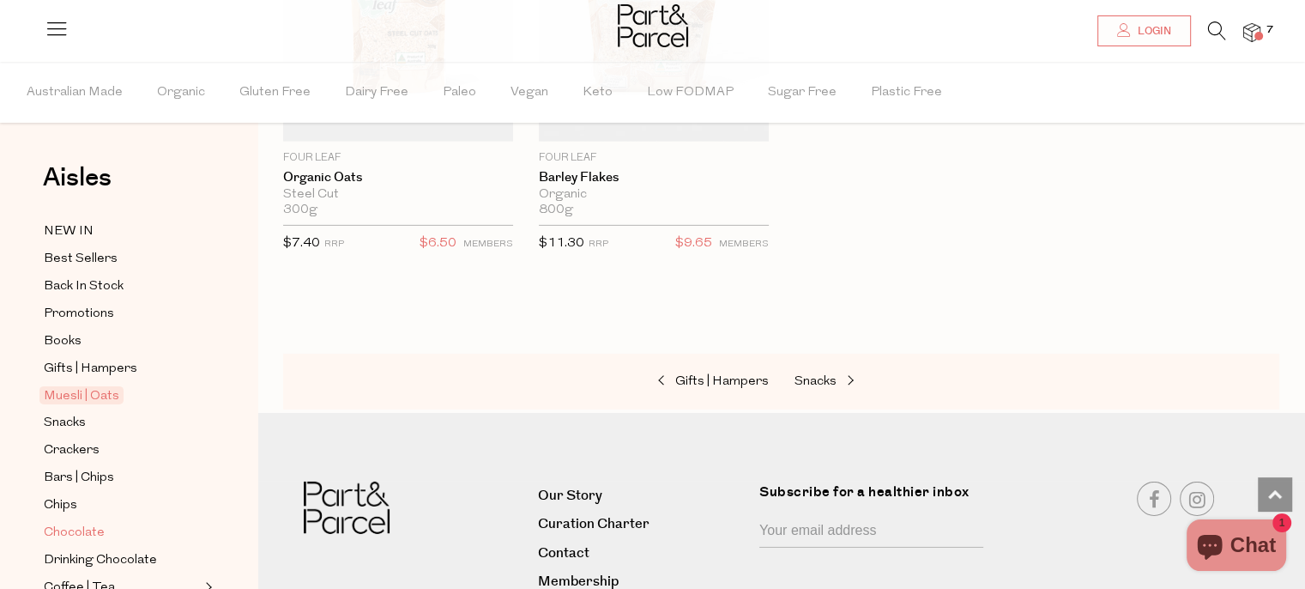
click at [93, 530] on span "Chocolate" at bounding box center [74, 533] width 61 height 21
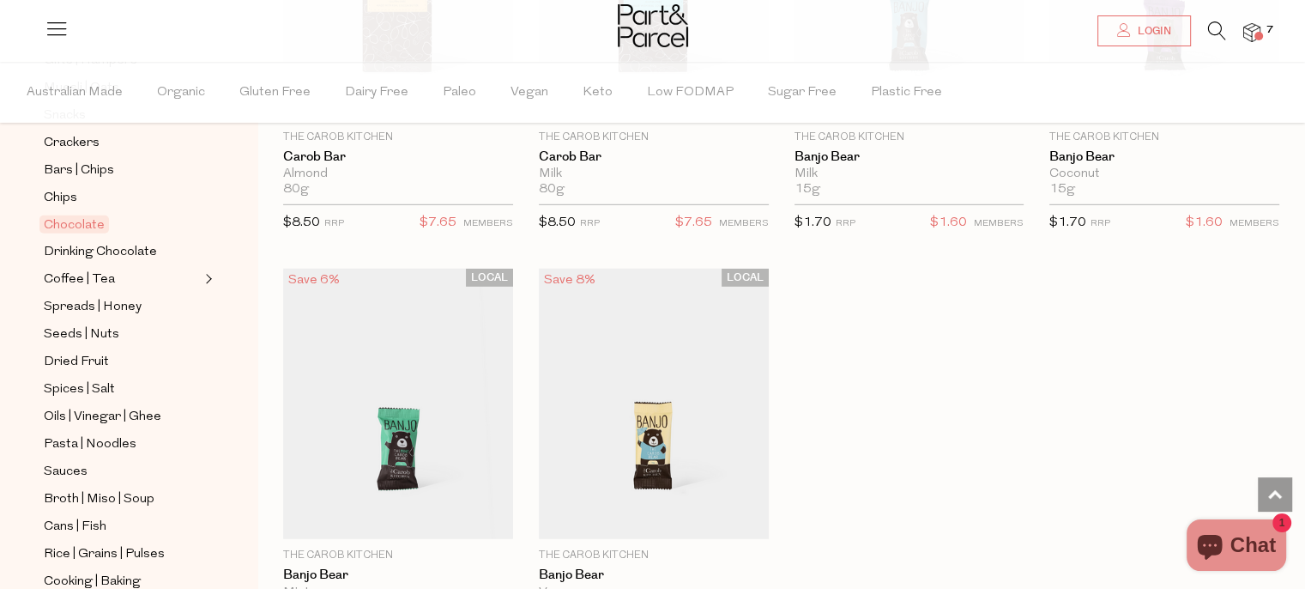
scroll to position [348, 0]
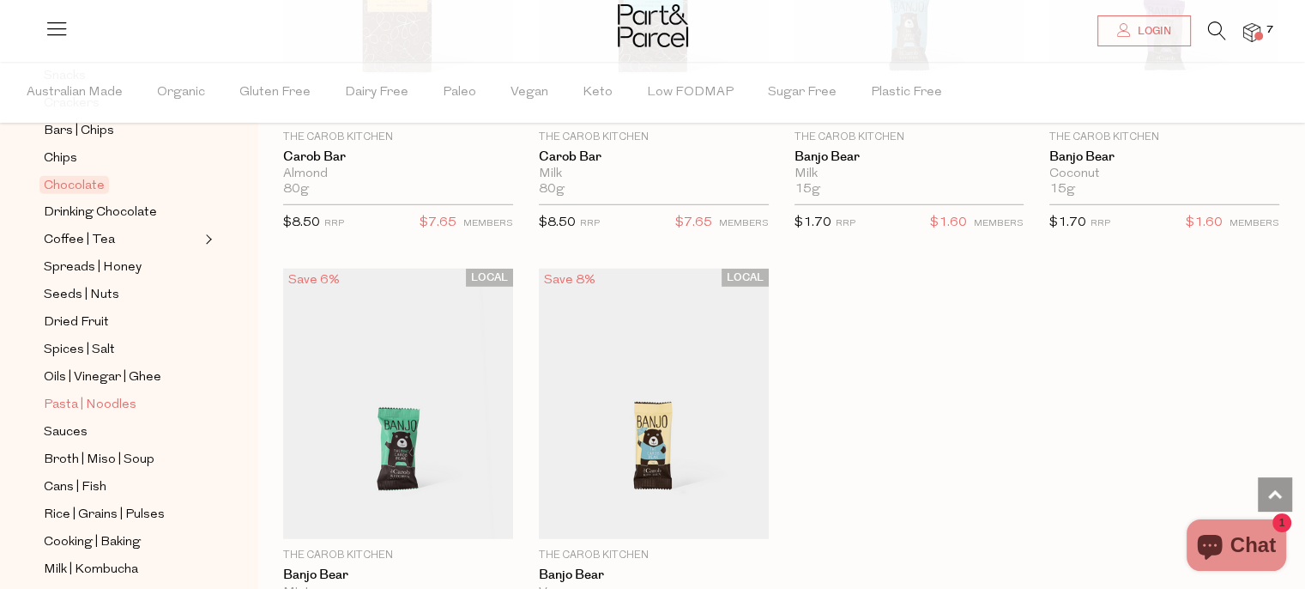
click at [103, 400] on span "Pasta | Noodles" at bounding box center [90, 405] width 93 height 21
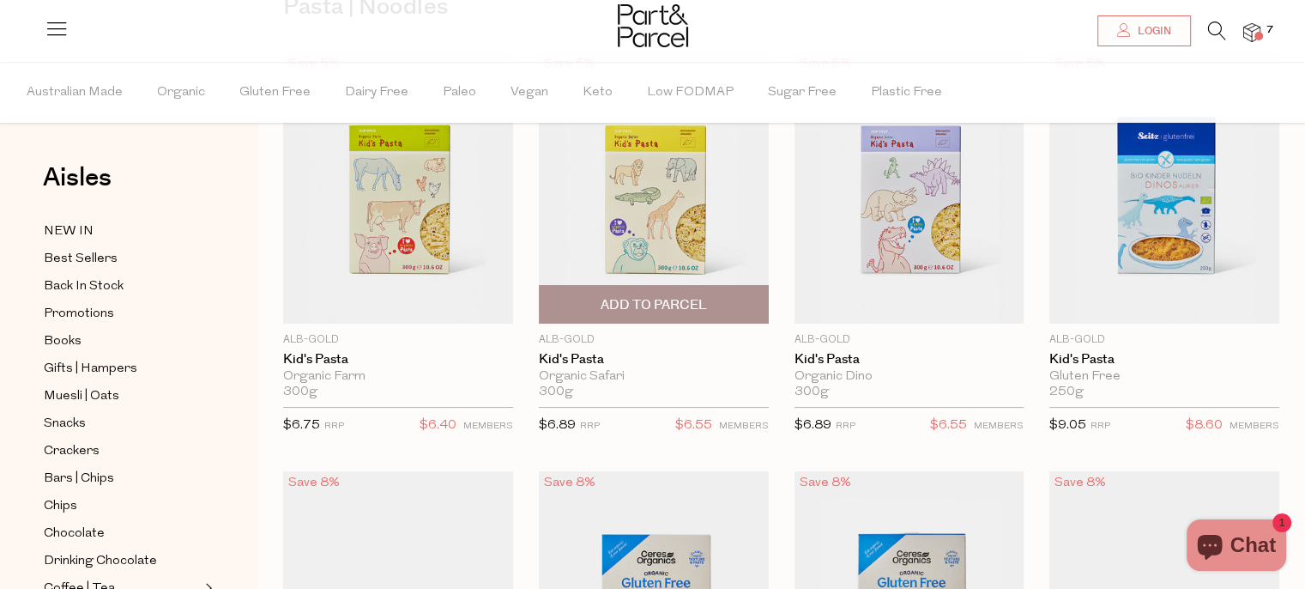
scroll to position [172, 0]
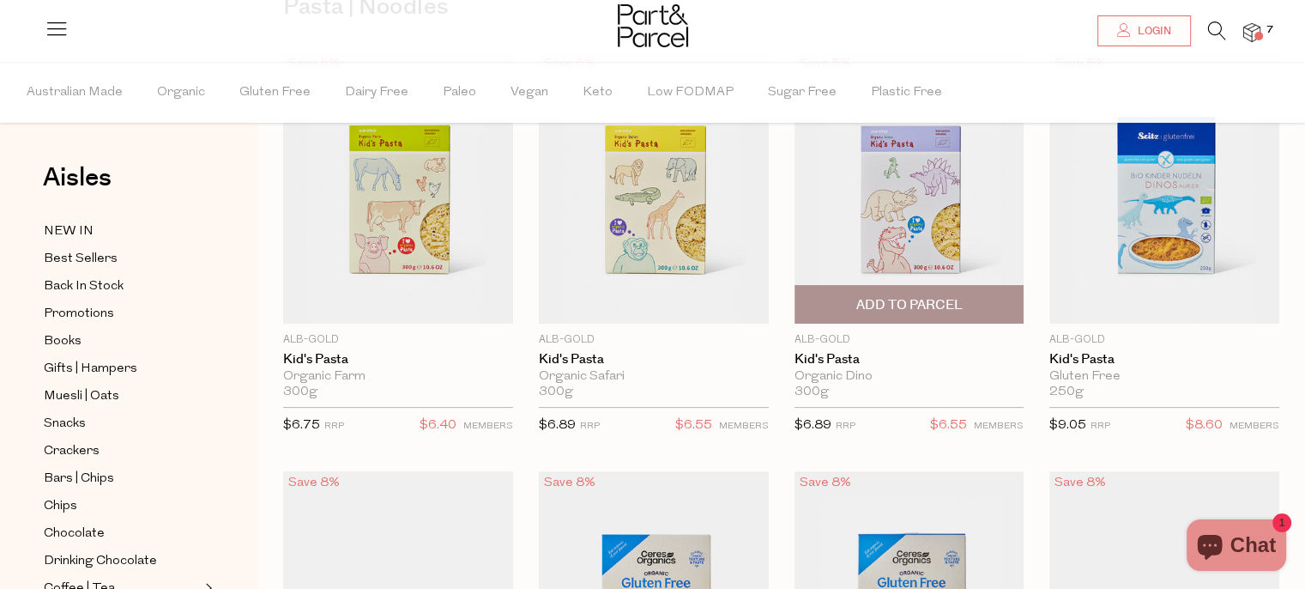
click at [911, 299] on span "Add To Parcel" at bounding box center [909, 305] width 106 height 18
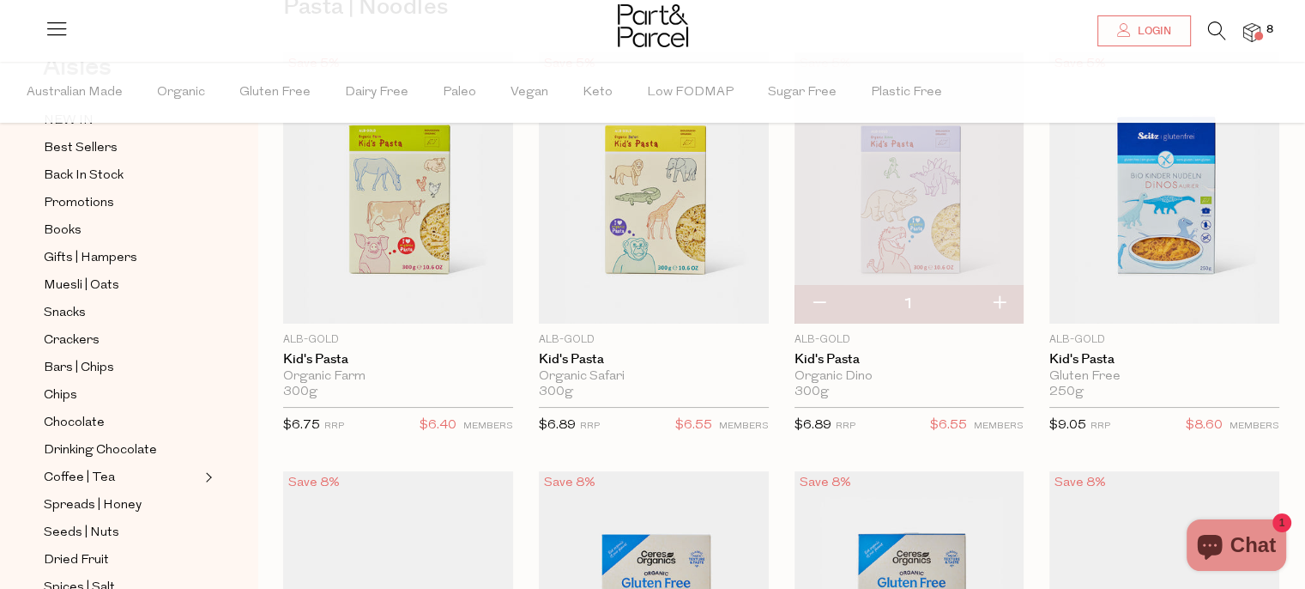
scroll to position [112, 0]
click at [93, 550] on span "Dried Fruit" at bounding box center [76, 559] width 65 height 21
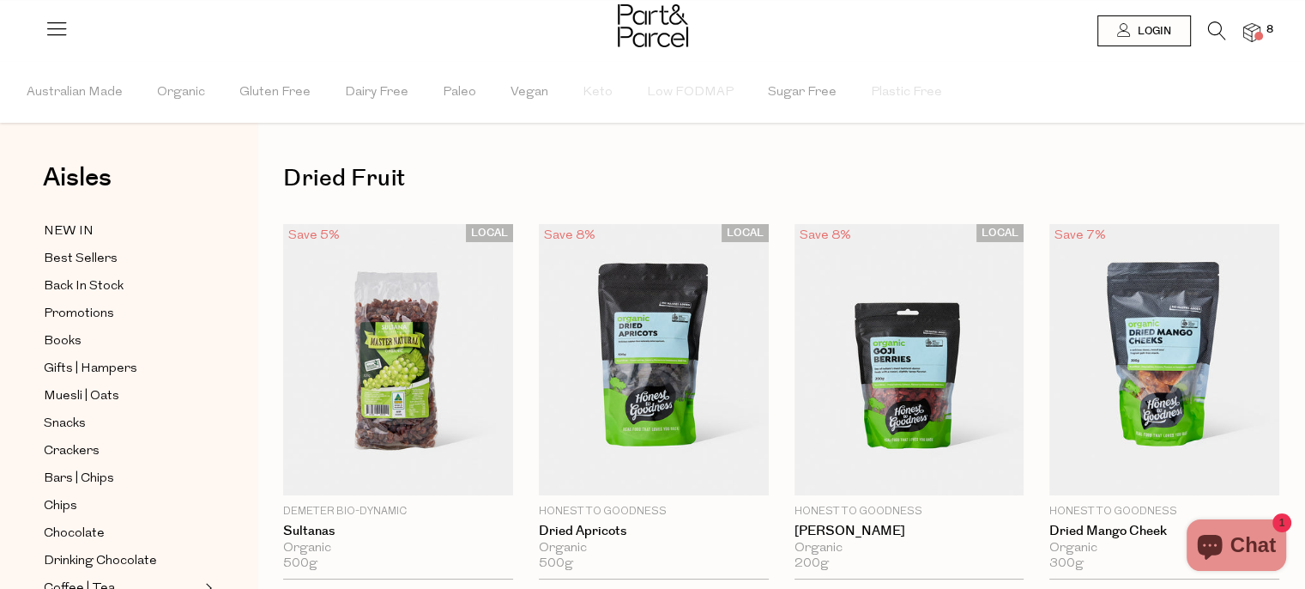
type input "2"
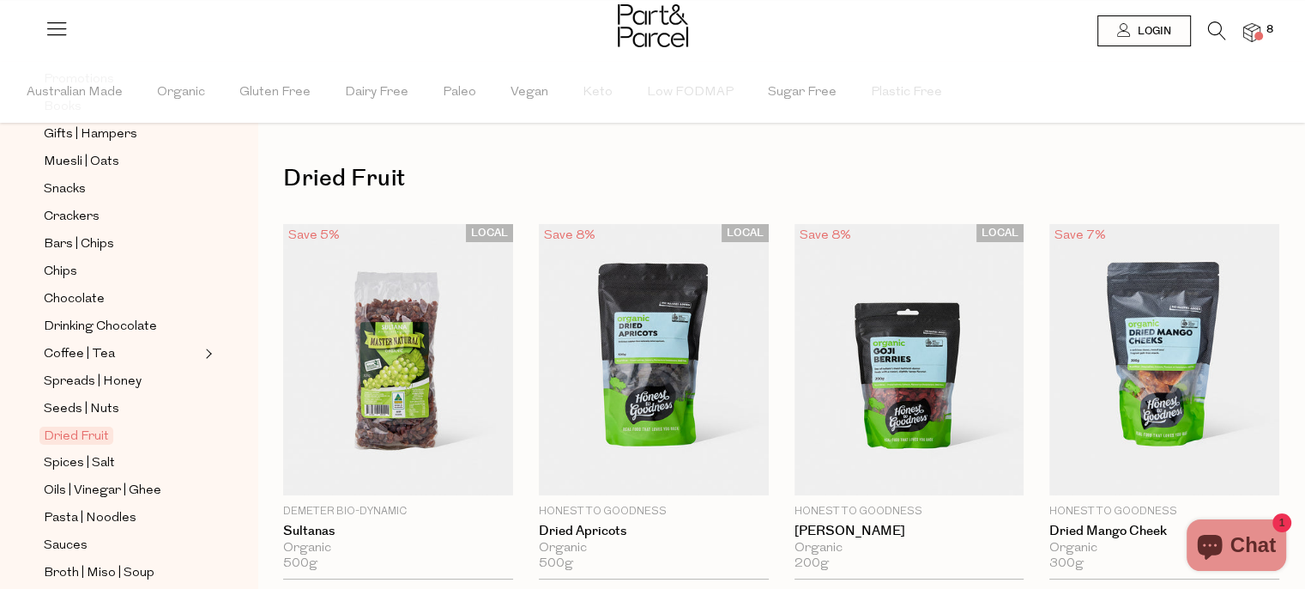
scroll to position [235, 0]
click at [125, 486] on span "Oils | Vinegar | Ghee" at bounding box center [103, 490] width 118 height 21
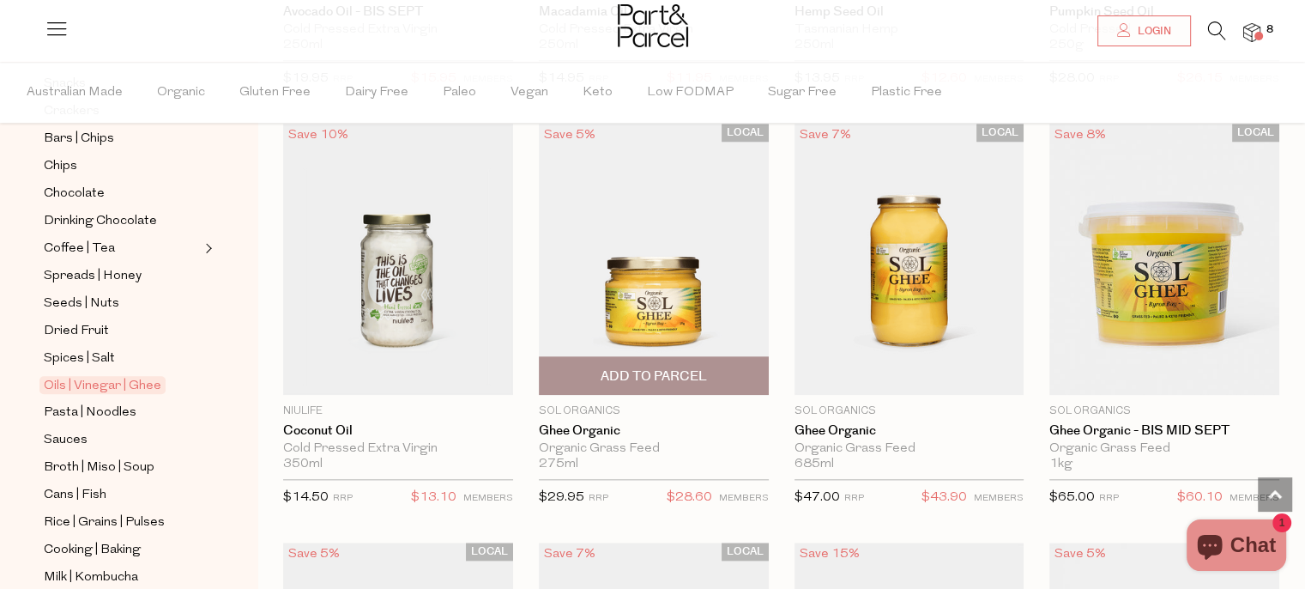
scroll to position [1807, 0]
click at [652, 372] on span "Add To Parcel" at bounding box center [654, 377] width 106 height 18
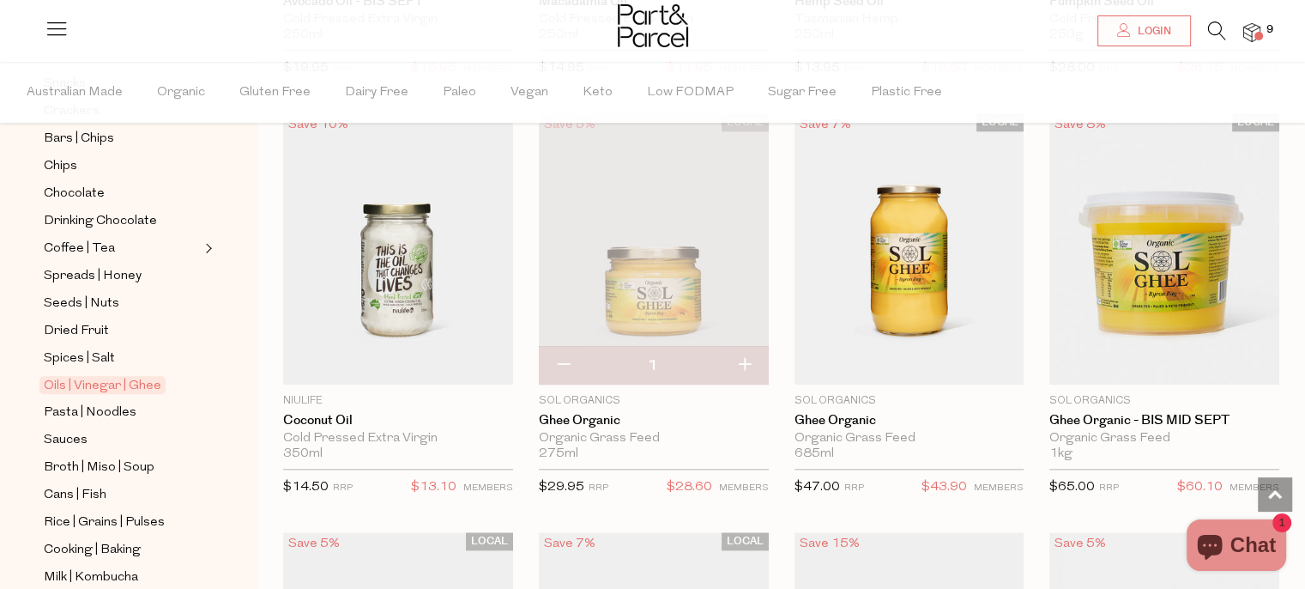
scroll to position [1825, 0]
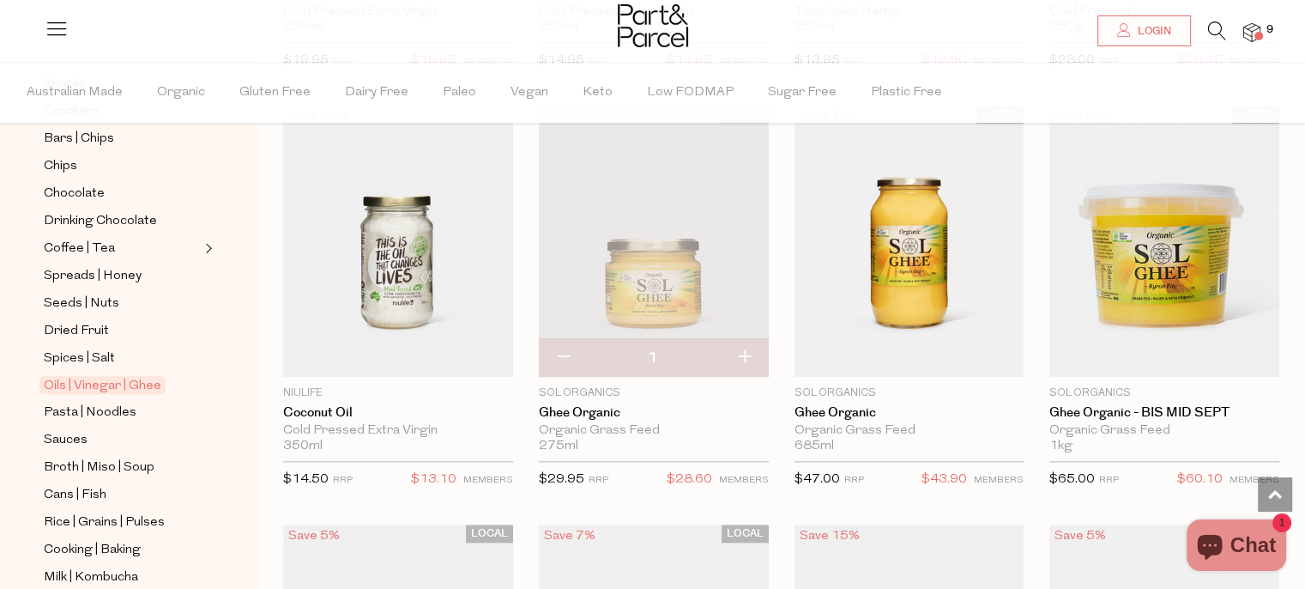
click at [562, 357] on button "button" at bounding box center [563, 358] width 49 height 38
type input "0"
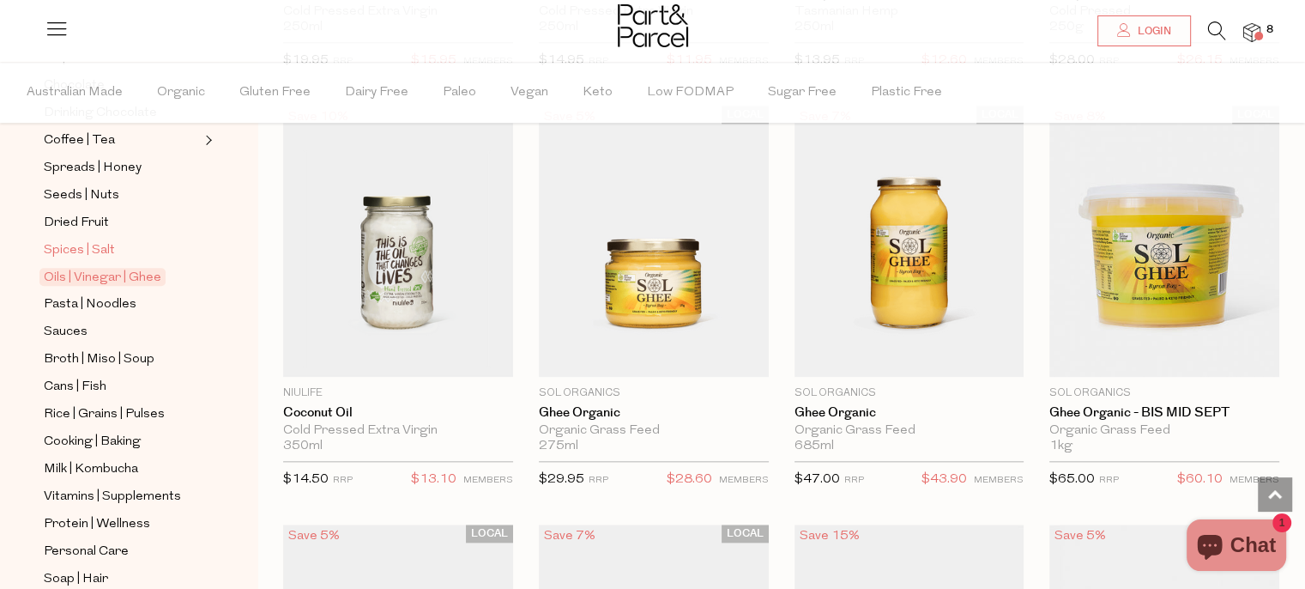
scroll to position [451, 0]
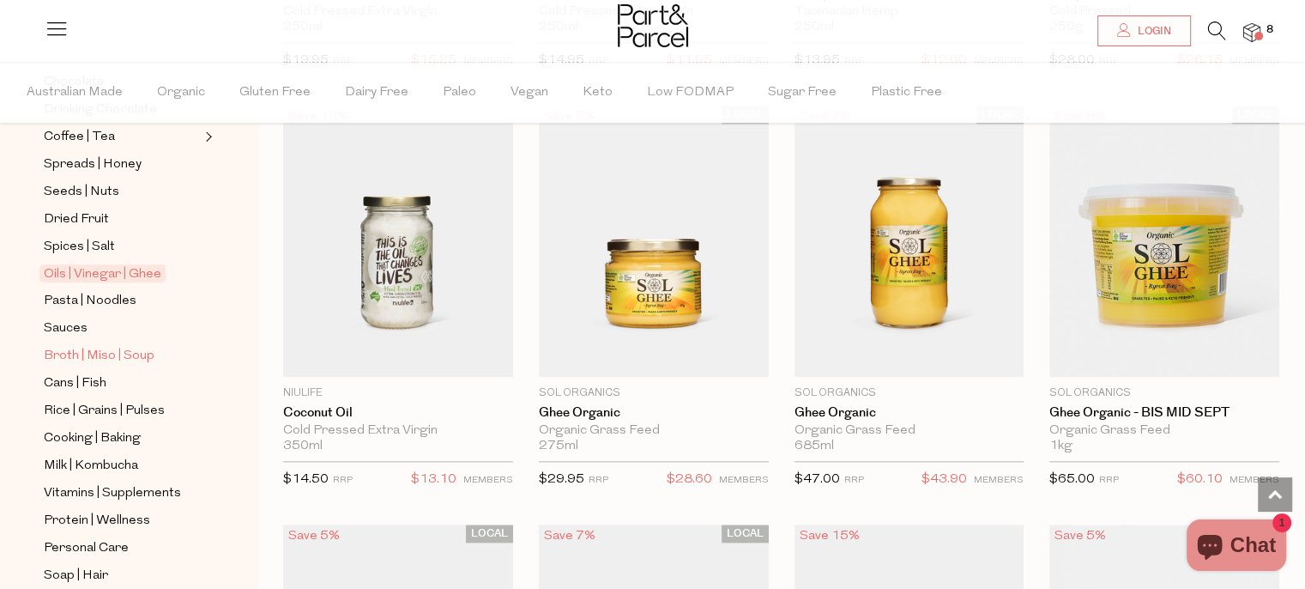
click at [109, 348] on span "Broth | Miso | Soup" at bounding box center [99, 356] width 111 height 21
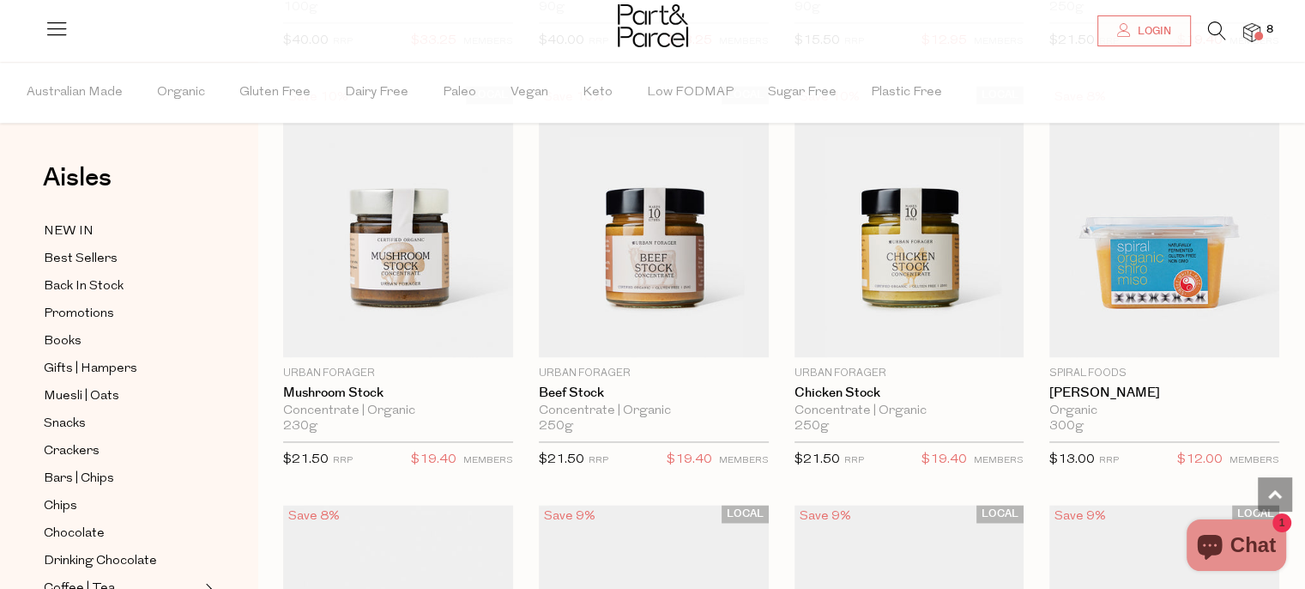
scroll to position [2626, 0]
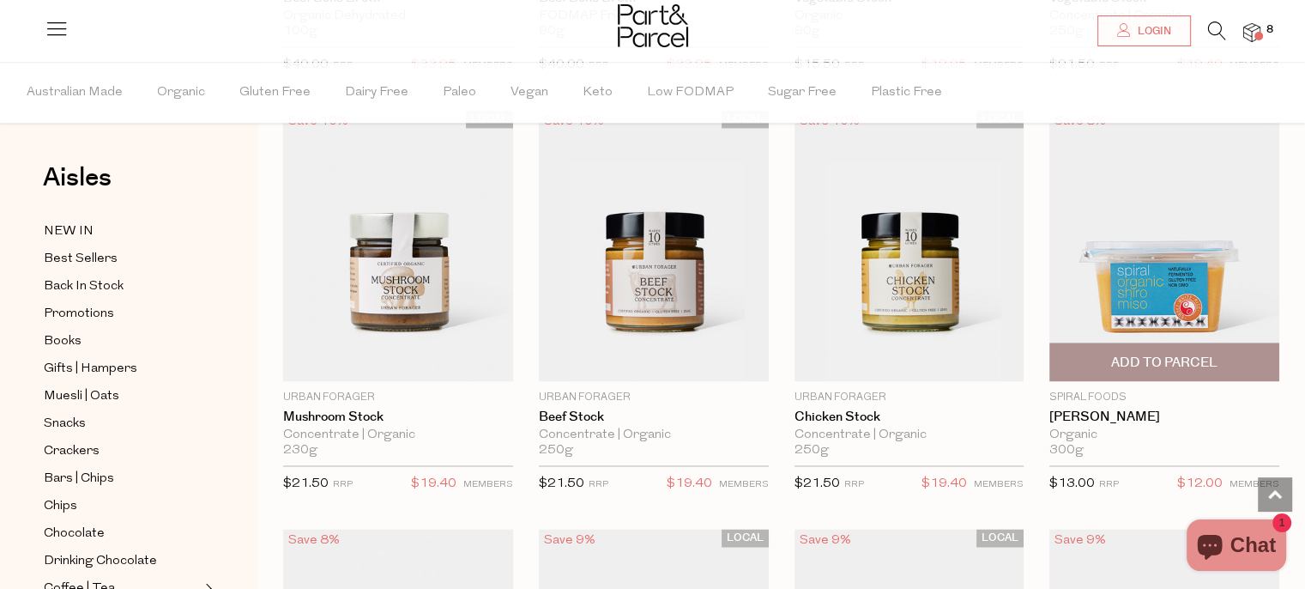
click at [1243, 289] on img at bounding box center [1165, 245] width 230 height 271
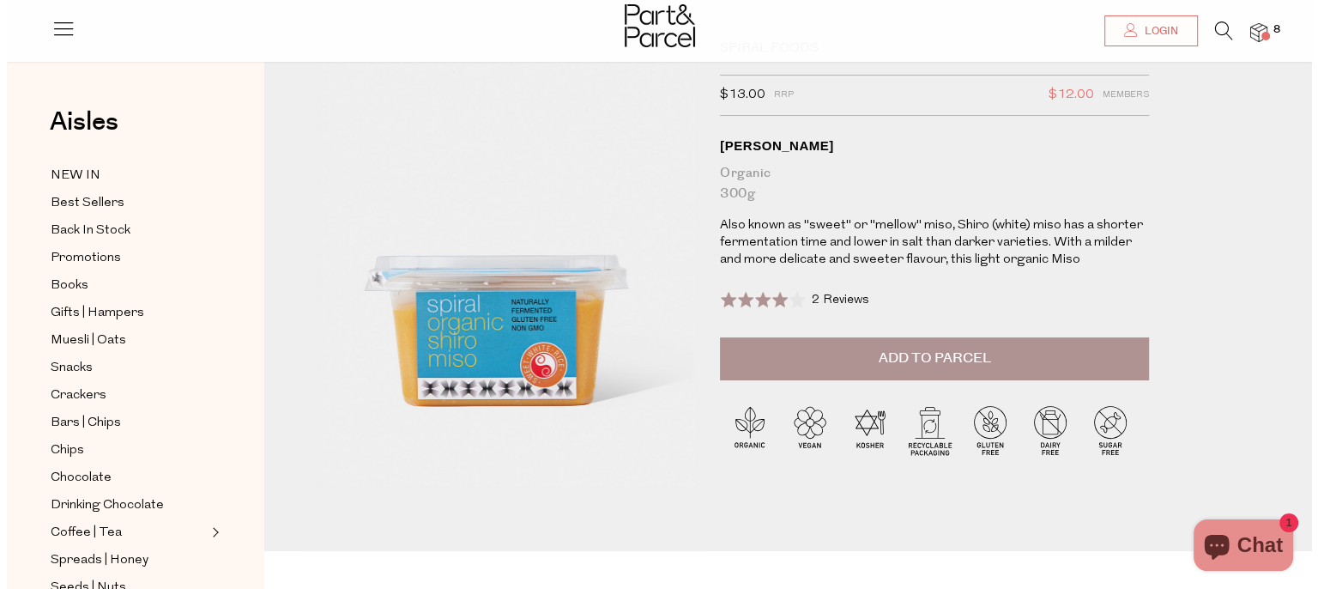
scroll to position [74, 0]
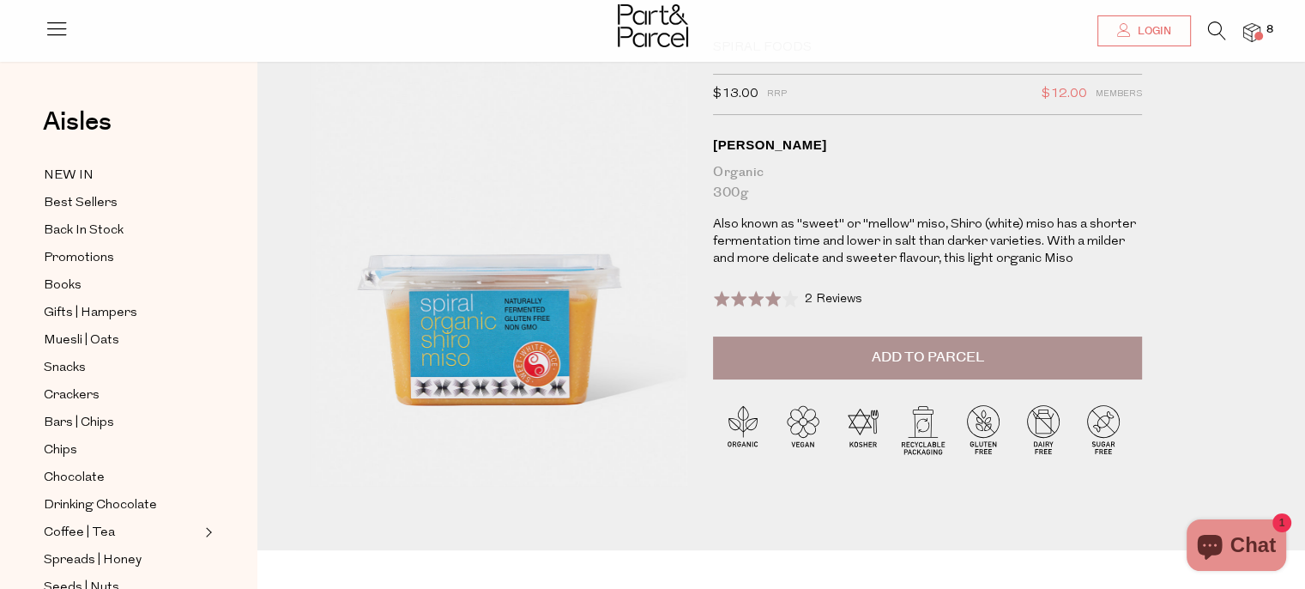
click at [860, 348] on button "Add to Parcel" at bounding box center [927, 357] width 429 height 43
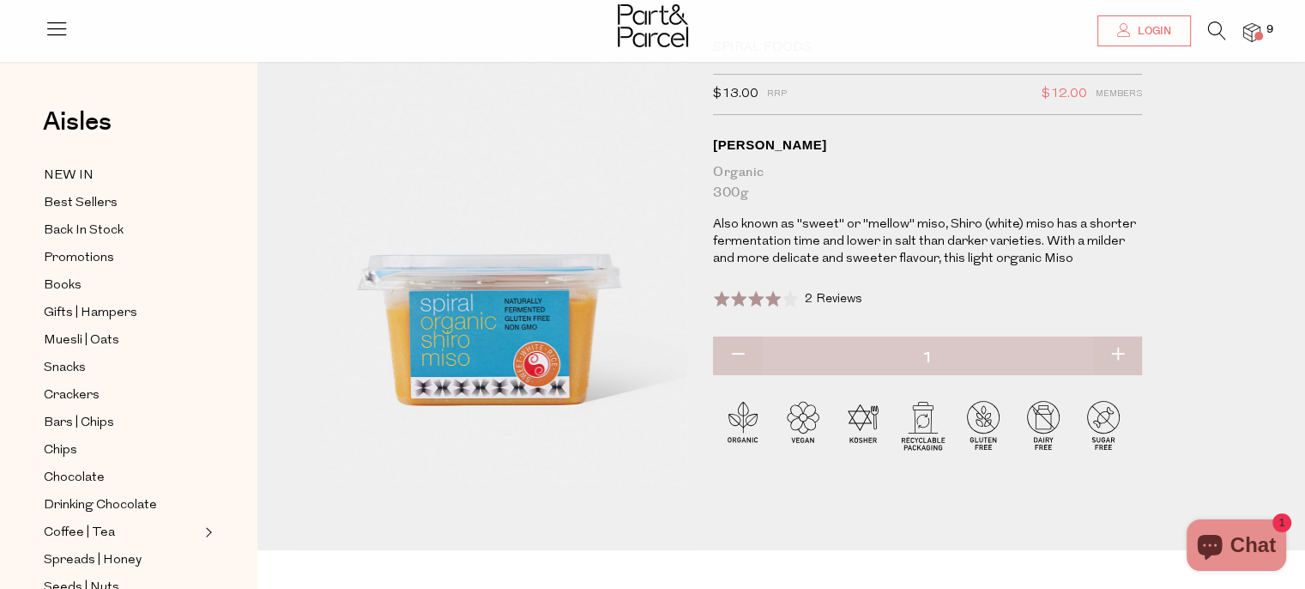
click at [1260, 21] on div at bounding box center [652, 28] width 1305 height 56
click at [1249, 33] on img at bounding box center [1252, 33] width 17 height 20
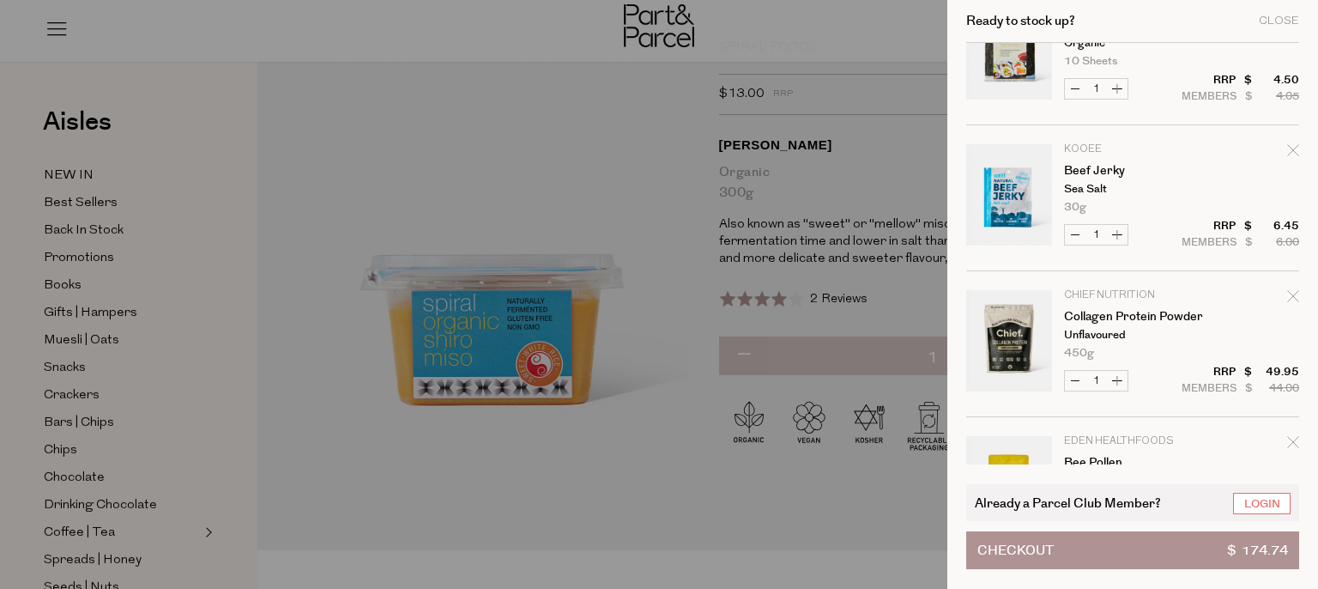
scroll to position [496, 0]
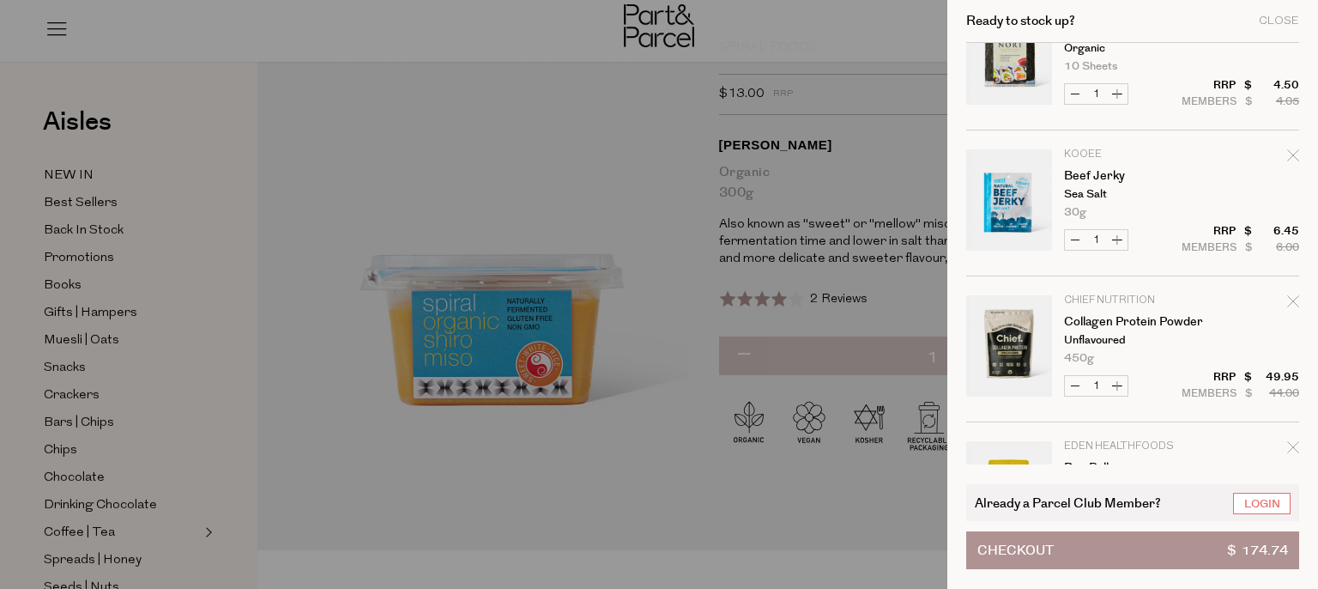
click at [1099, 554] on button "Checkout $ 174.74" at bounding box center [1132, 550] width 333 height 38
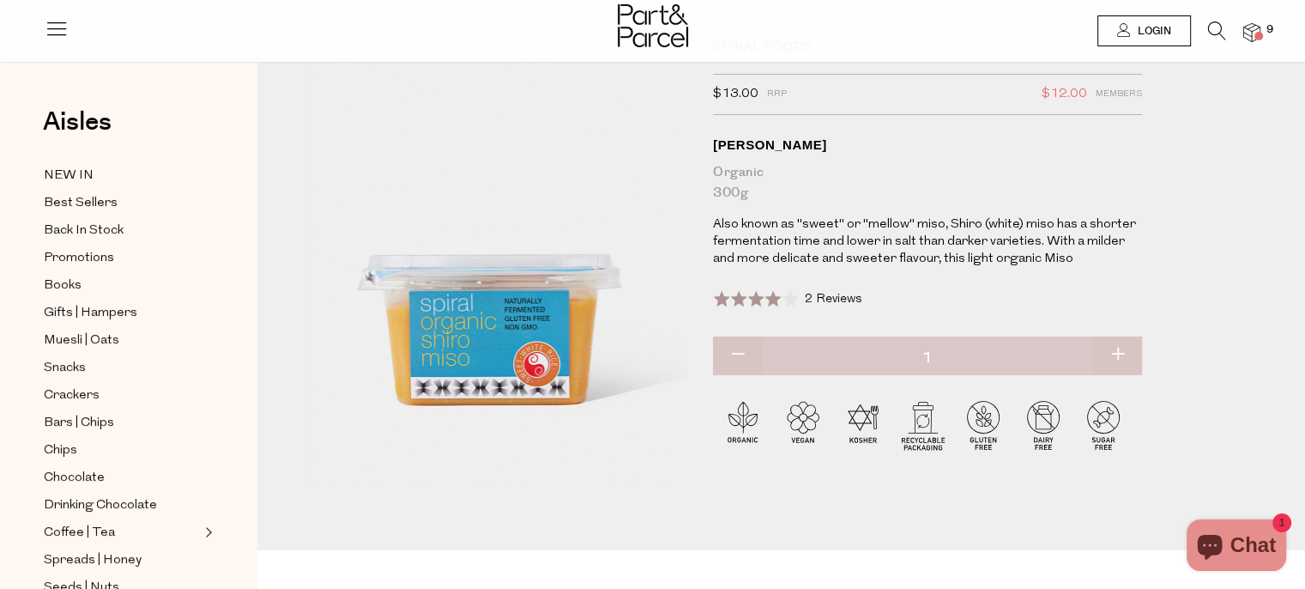
click at [724, 353] on button "button" at bounding box center [737, 355] width 49 height 38
type input "0"
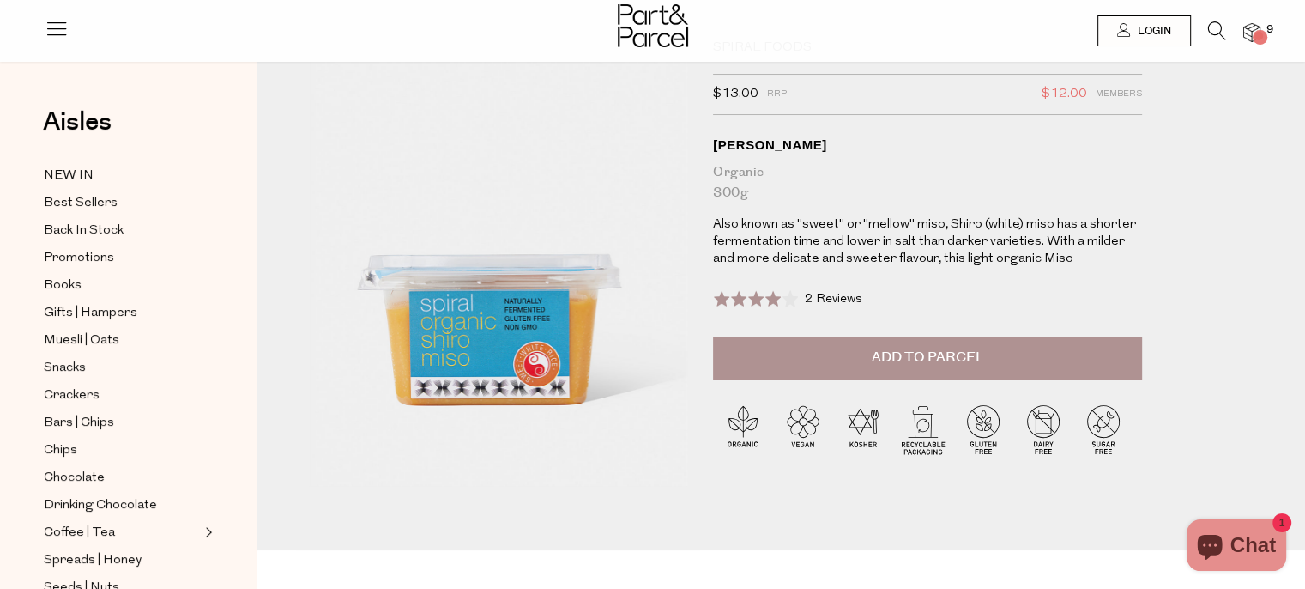
click at [1257, 25] on img at bounding box center [1252, 33] width 17 height 20
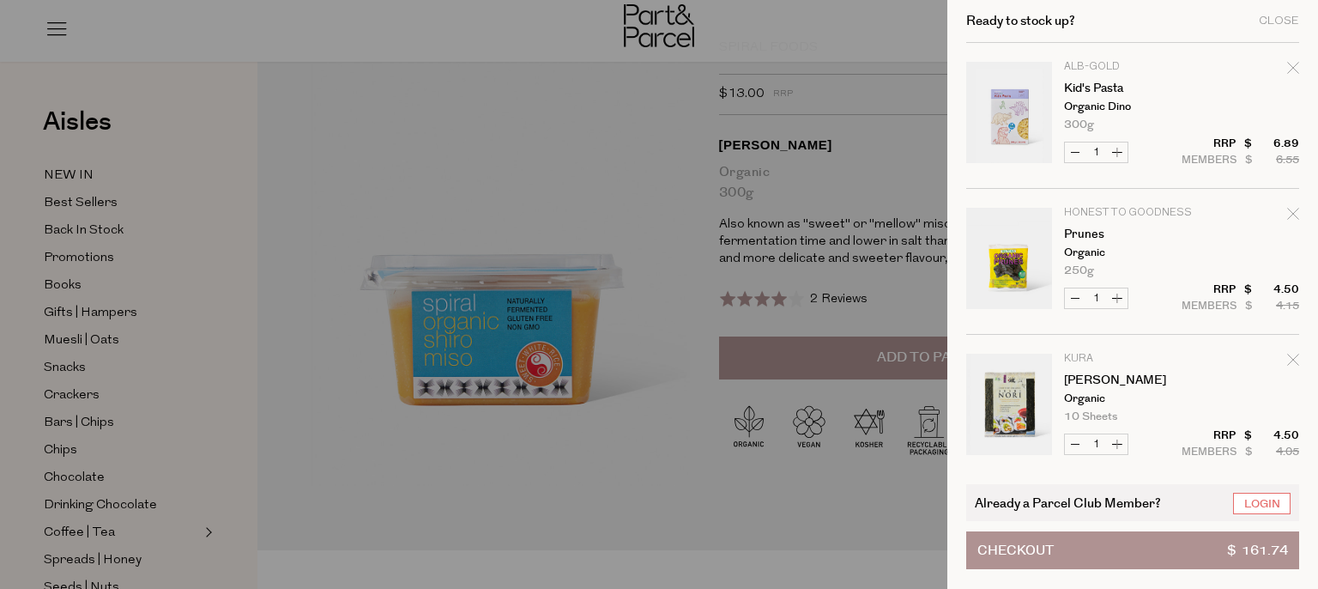
click at [1290, 71] on icon "Remove Kid's Pasta" at bounding box center [1293, 68] width 12 height 12
type input "Add Membership"
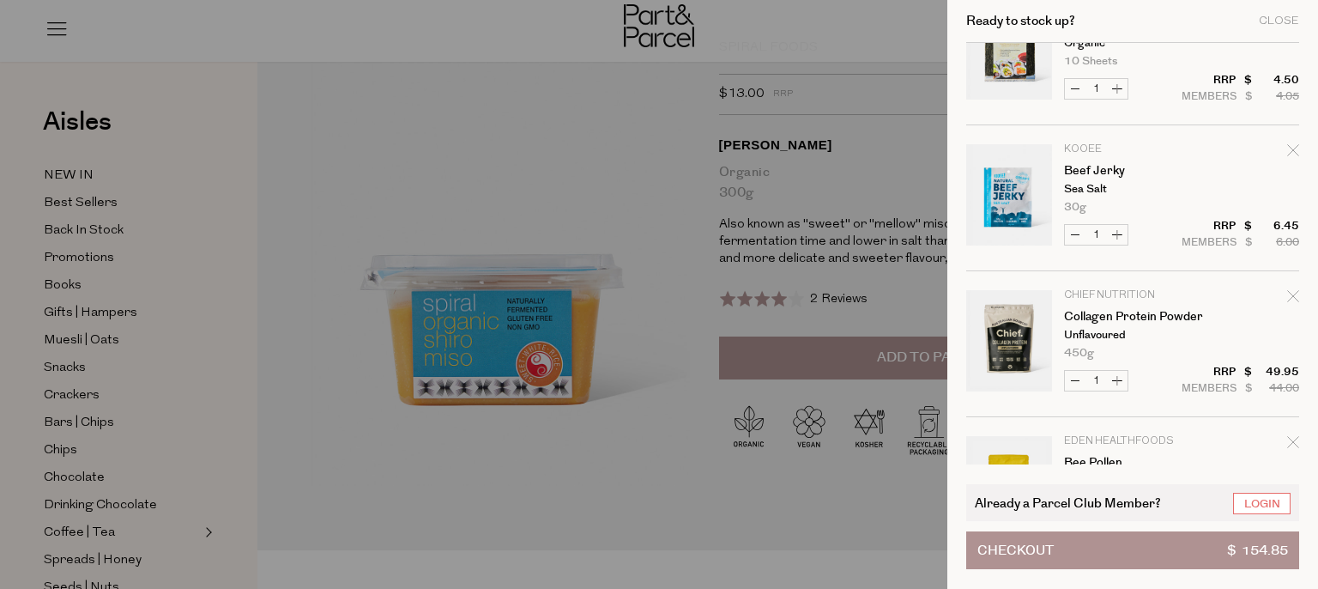
scroll to position [210, 0]
click at [1040, 566] on span "Checkout" at bounding box center [1016, 550] width 76 height 36
